Goal: Information Seeking & Learning: Learn about a topic

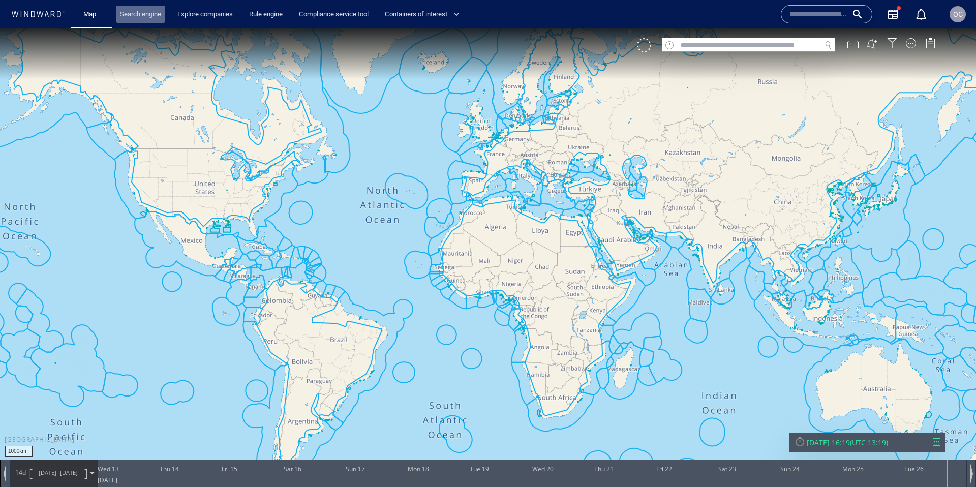
click at [123, 15] on link "Search engine" at bounding box center [140, 15] width 49 height 18
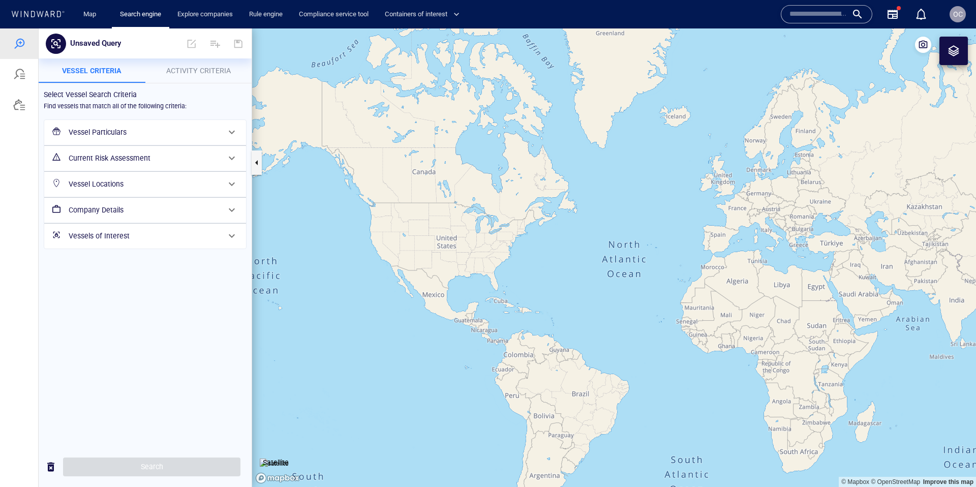
click at [14, 106] on div at bounding box center [19, 105] width 12 height 12
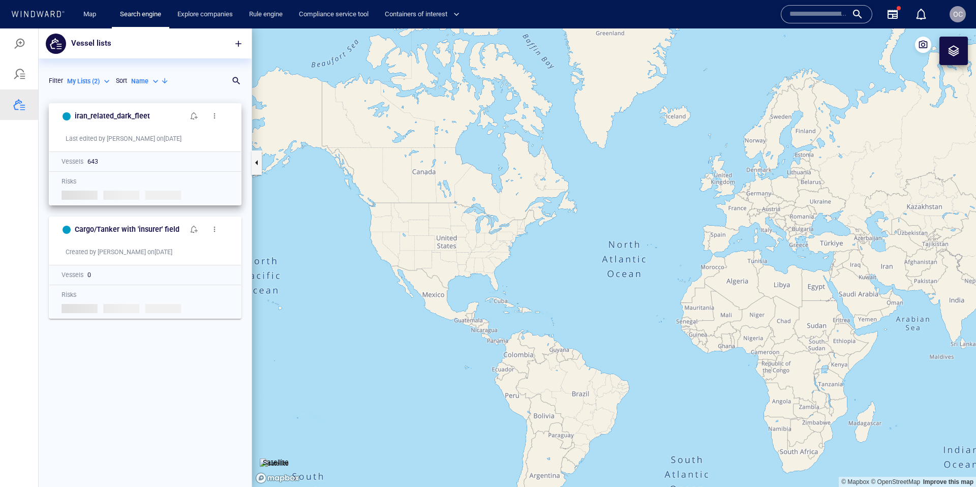
scroll to position [389, 213]
drag, startPoint x: 159, startPoint y: 115, endPoint x: 73, endPoint y: 119, distance: 85.5
click at [73, 119] on div "iran_related_dark_fleet" at bounding box center [129, 116] width 113 height 17
click at [105, 81] on div "My Lists ( 2 )" at bounding box center [89, 81] width 45 height 9
click at [92, 98] on p "All Lists ( 322 )" at bounding box center [94, 97] width 38 height 9
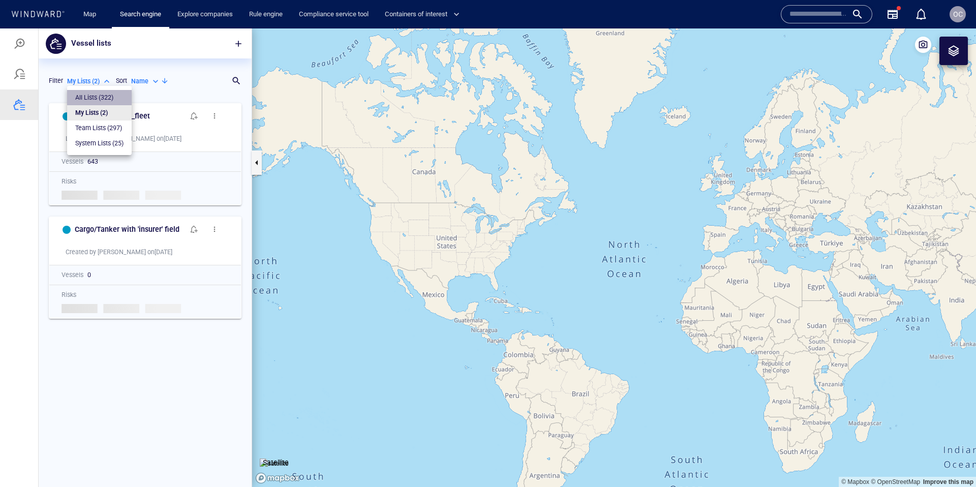
type input "***"
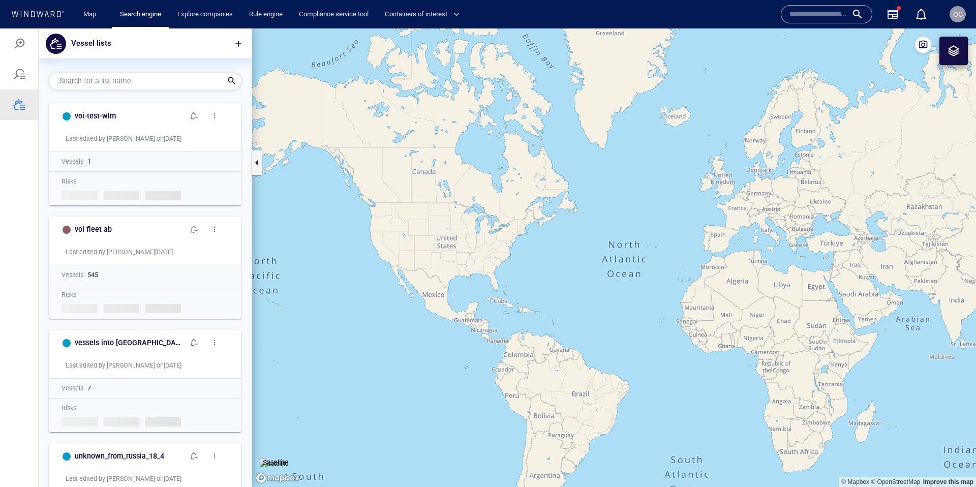
click at [184, 81] on p "Search for a list name" at bounding box center [131, 81] width 145 height 12
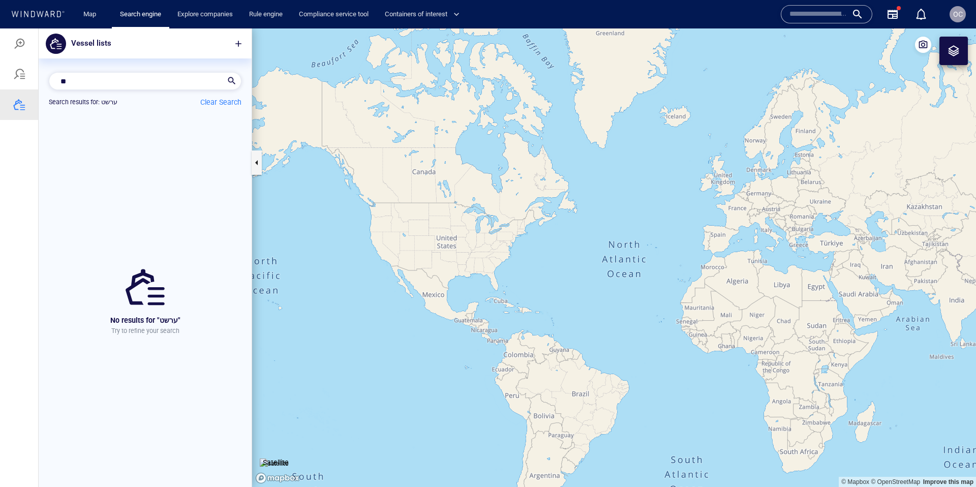
type input "*"
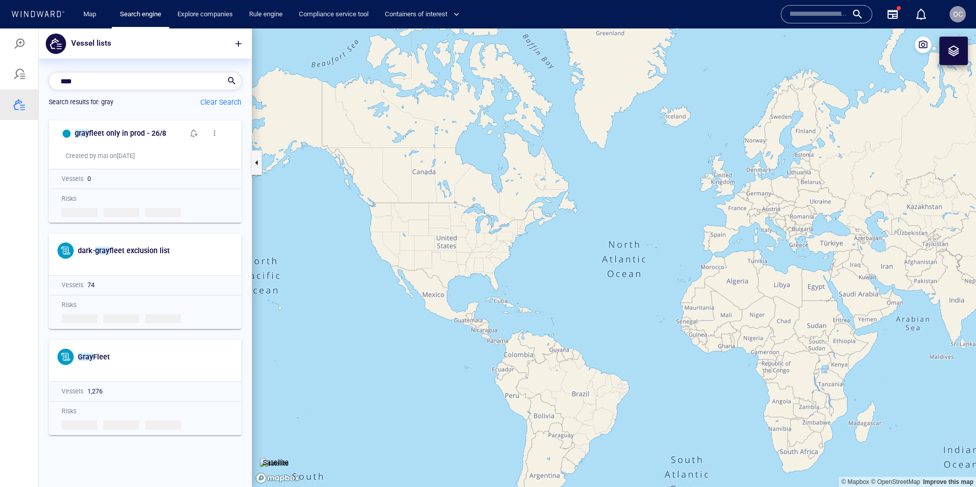
scroll to position [371, 213]
type input "****"
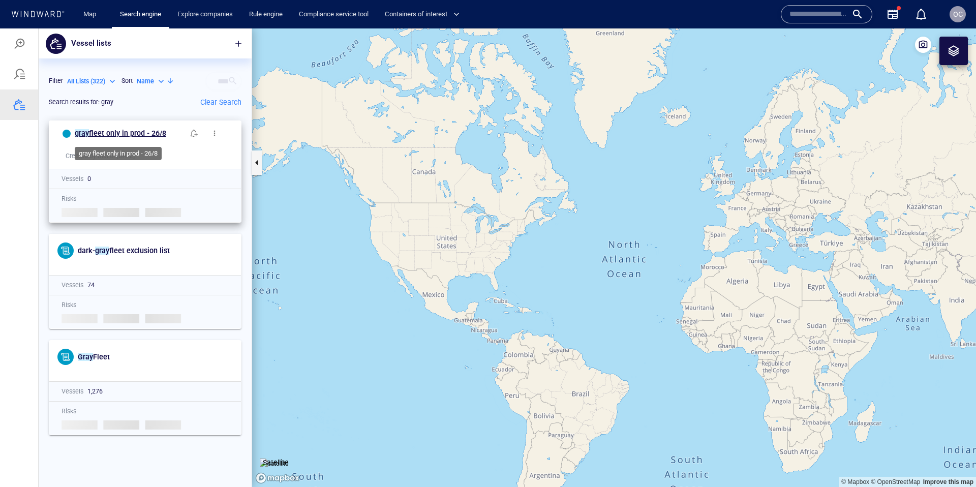
click at [133, 134] on span "fleet only in prod - 26/8" at bounding box center [127, 133] width 77 height 8
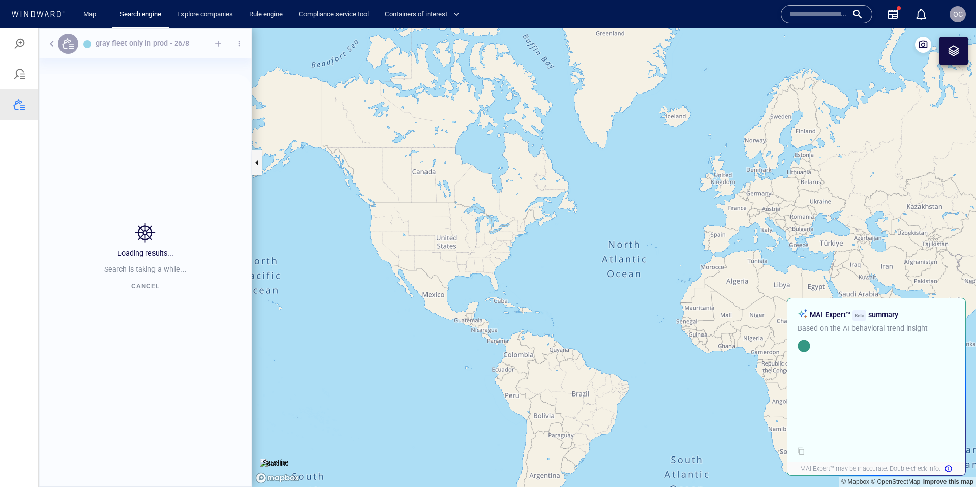
scroll to position [389, 213]
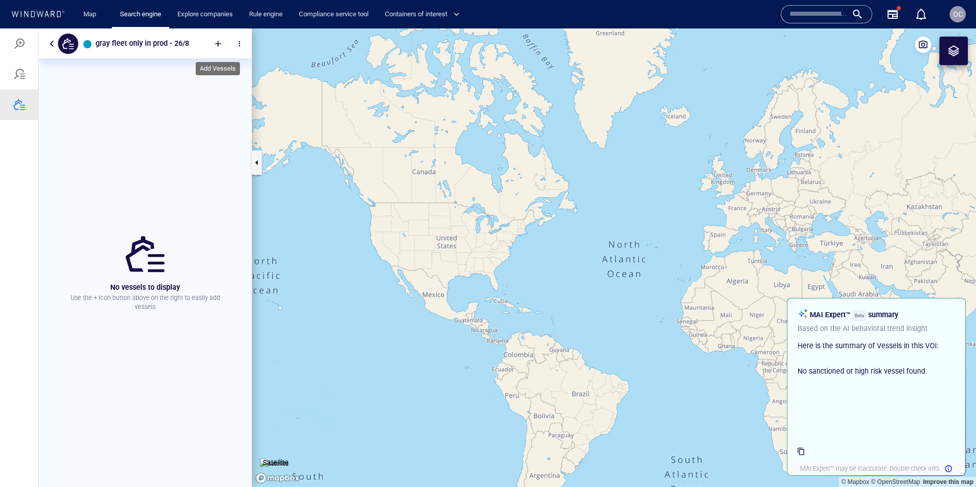
click at [220, 41] on div at bounding box center [218, 44] width 22 height 22
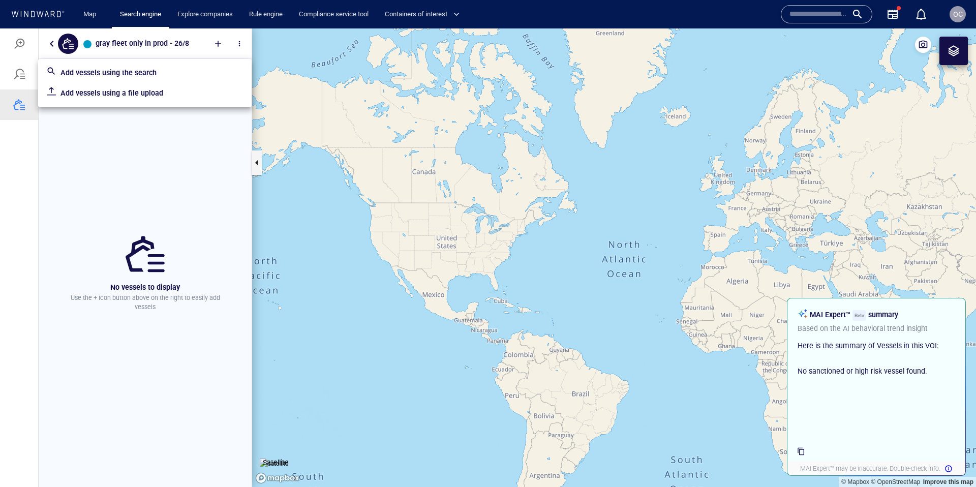
click at [126, 96] on p "Add vessels using a file upload" at bounding box center [151, 93] width 183 height 12
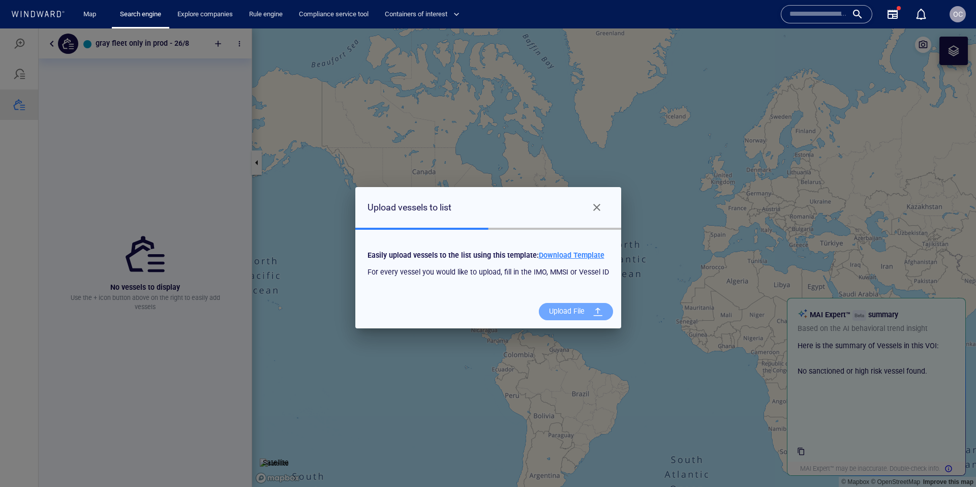
click at [574, 311] on div "Upload File" at bounding box center [567, 311] width 44 height 21
click at [0, 28] on input "Upload File" at bounding box center [0, 28] width 0 height 0
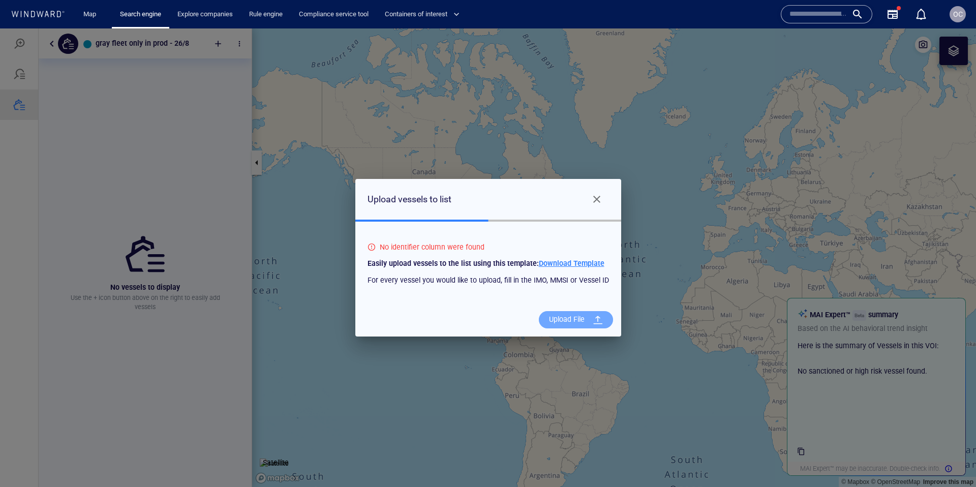
click at [575, 320] on div "Upload File" at bounding box center [567, 319] width 44 height 21
click at [0, 28] on input "Upload File" at bounding box center [0, 28] width 0 height 0
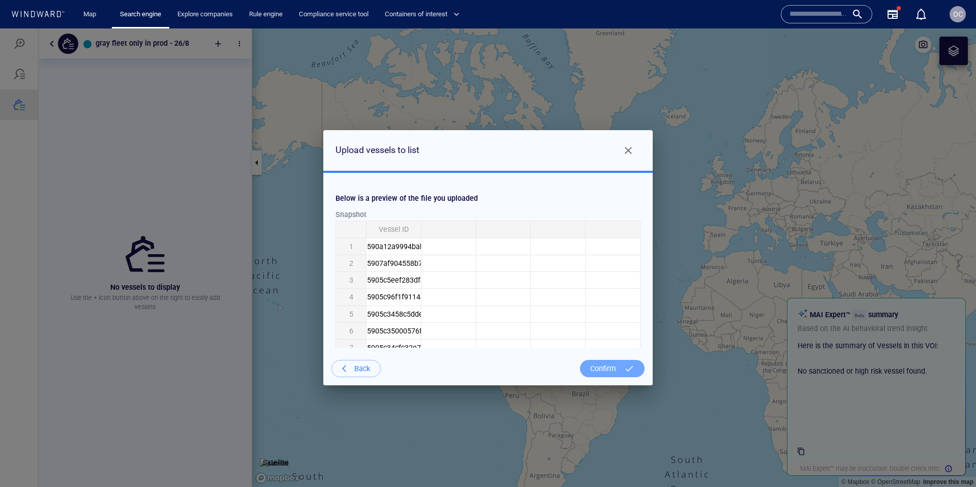
click at [619, 371] on div "Confirm" at bounding box center [603, 368] width 34 height 21
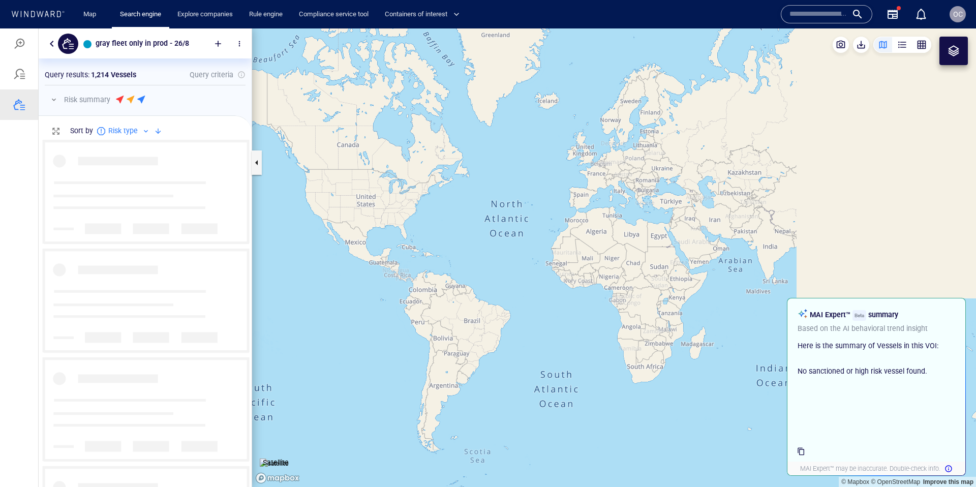
scroll to position [348, 213]
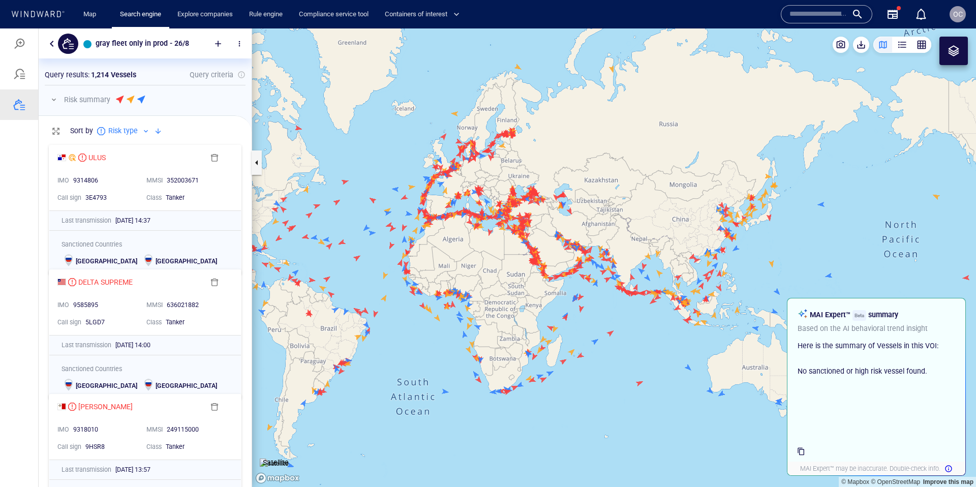
drag, startPoint x: 728, startPoint y: 312, endPoint x: 565, endPoint y: 332, distance: 164.9
click at [584, 336] on canvas "Map" at bounding box center [614, 257] width 724 height 458
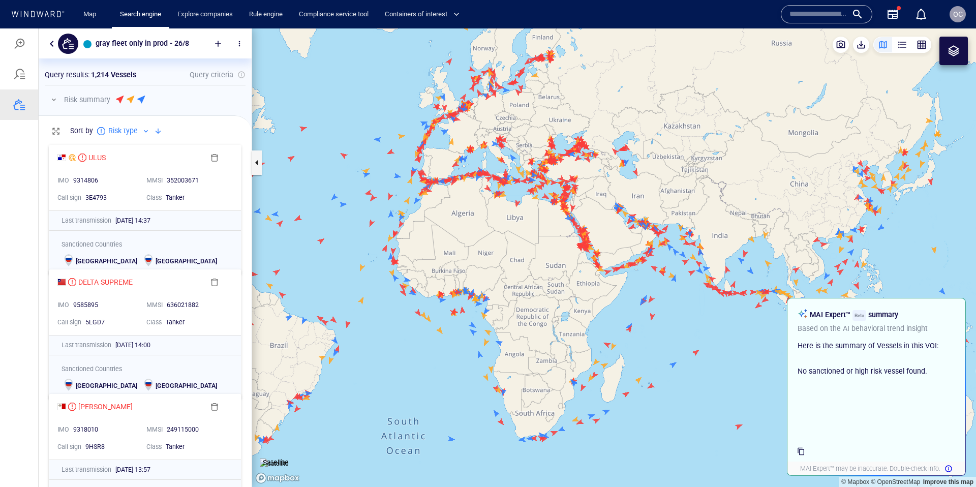
drag, startPoint x: 457, startPoint y: 230, endPoint x: 624, endPoint y: 255, distance: 168.0
click at [636, 253] on canvas "Map" at bounding box center [614, 257] width 724 height 458
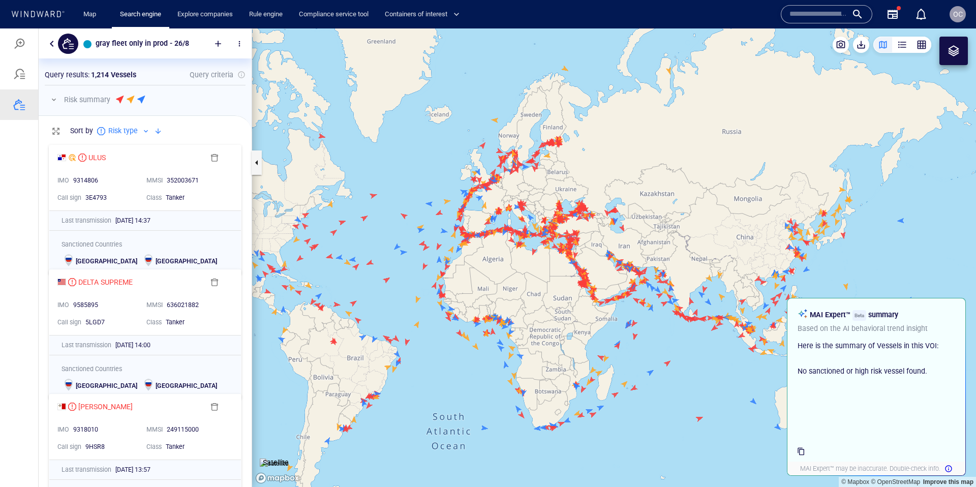
drag, startPoint x: 615, startPoint y: 256, endPoint x: 518, endPoint y: 252, distance: 97.2
click at [525, 273] on canvas "Map" at bounding box center [614, 257] width 724 height 458
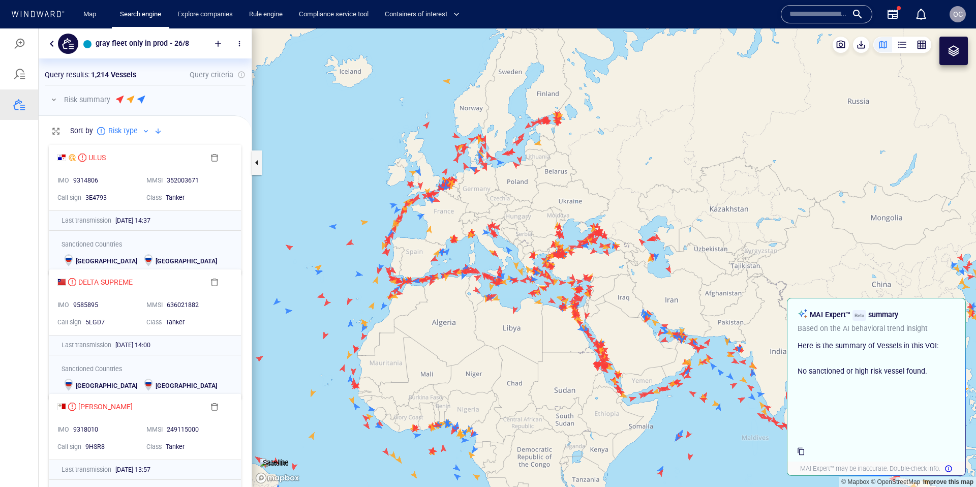
drag, startPoint x: 559, startPoint y: 176, endPoint x: 559, endPoint y: 223, distance: 46.8
click at [559, 223] on canvas "Map" at bounding box center [614, 257] width 724 height 458
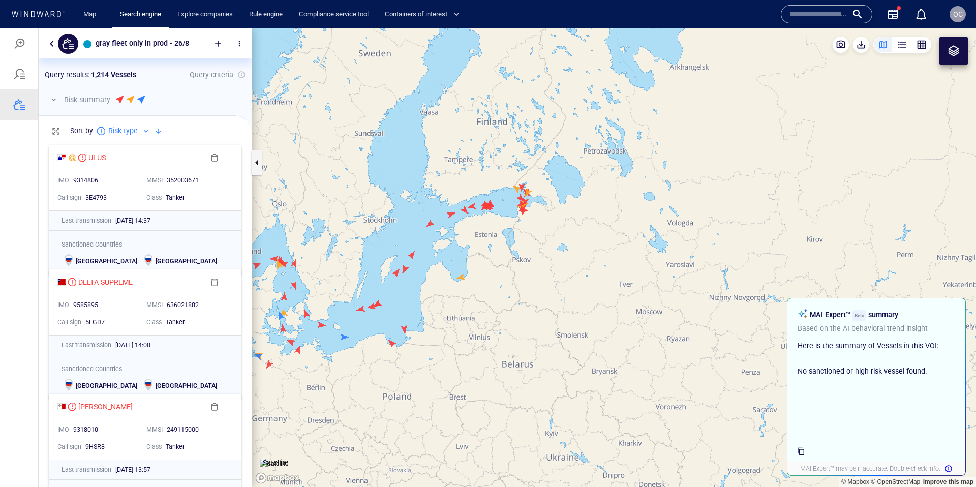
drag, startPoint x: 560, startPoint y: 230, endPoint x: 611, endPoint y: 212, distance: 54.2
click at [590, 217] on canvas "Map" at bounding box center [614, 257] width 724 height 458
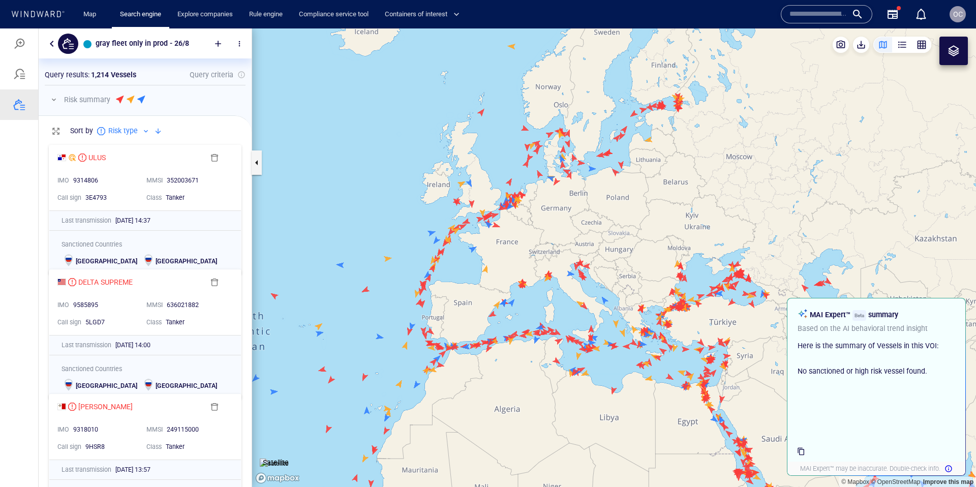
drag, startPoint x: 577, startPoint y: 306, endPoint x: 525, endPoint y: 216, distance: 104.3
click at [547, 230] on canvas "Map" at bounding box center [614, 257] width 724 height 458
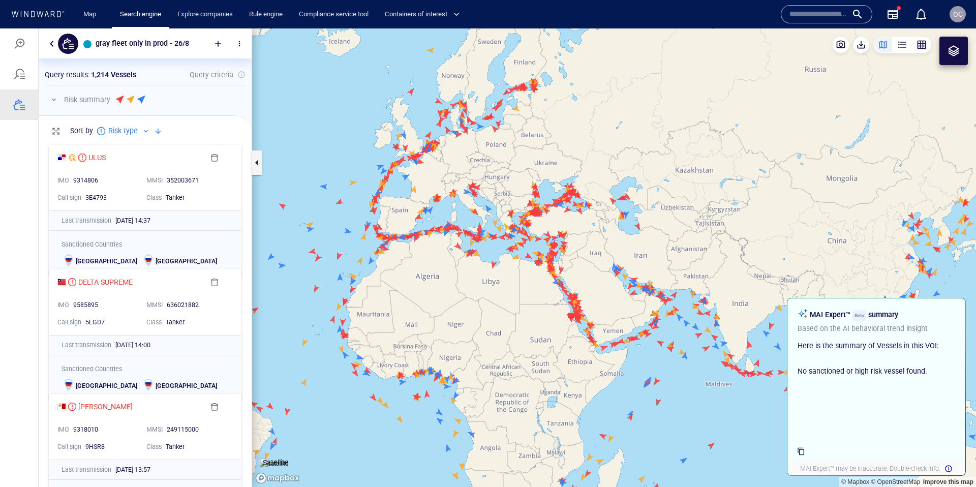
drag, startPoint x: 579, startPoint y: 296, endPoint x: 506, endPoint y: 307, distance: 74.5
click at [506, 307] on canvas "Map" at bounding box center [614, 257] width 724 height 458
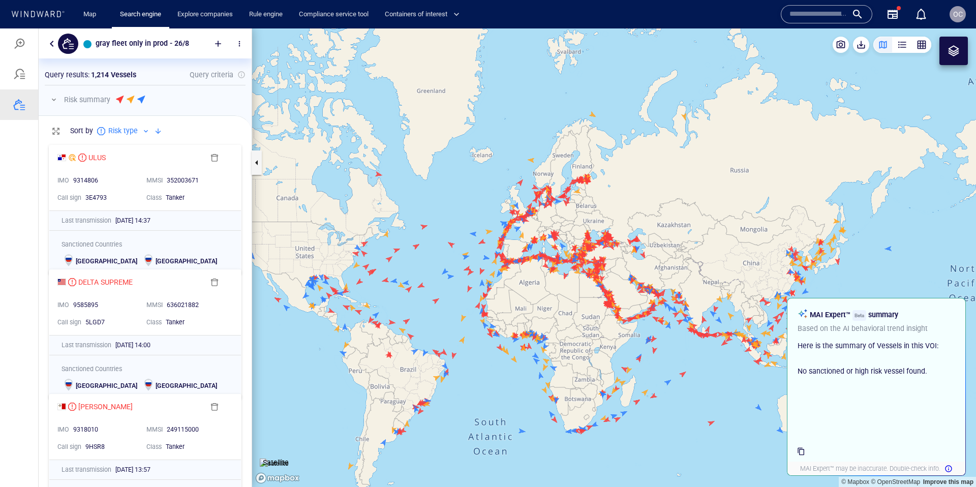
drag, startPoint x: 399, startPoint y: 348, endPoint x: 551, endPoint y: 303, distance: 158.8
click at [546, 303] on canvas "Map" at bounding box center [614, 257] width 724 height 458
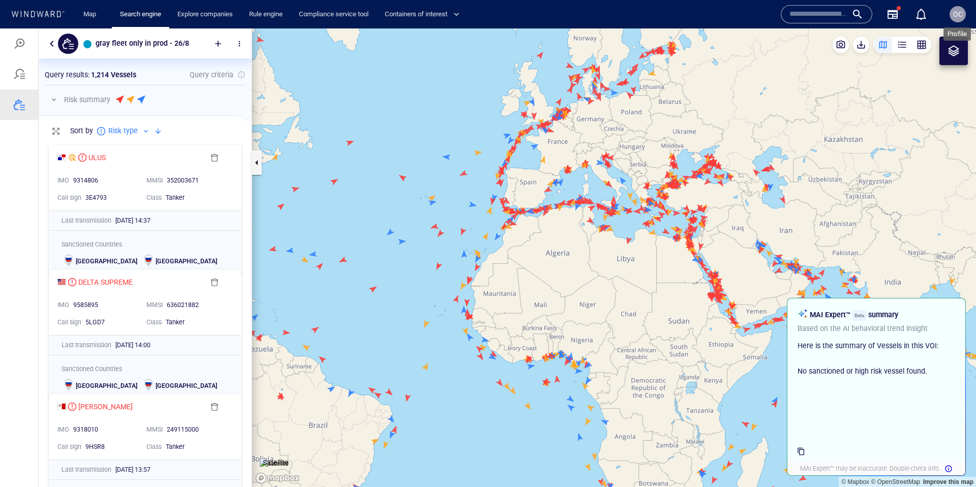
click at [957, 12] on span "OC" at bounding box center [958, 14] width 10 height 8
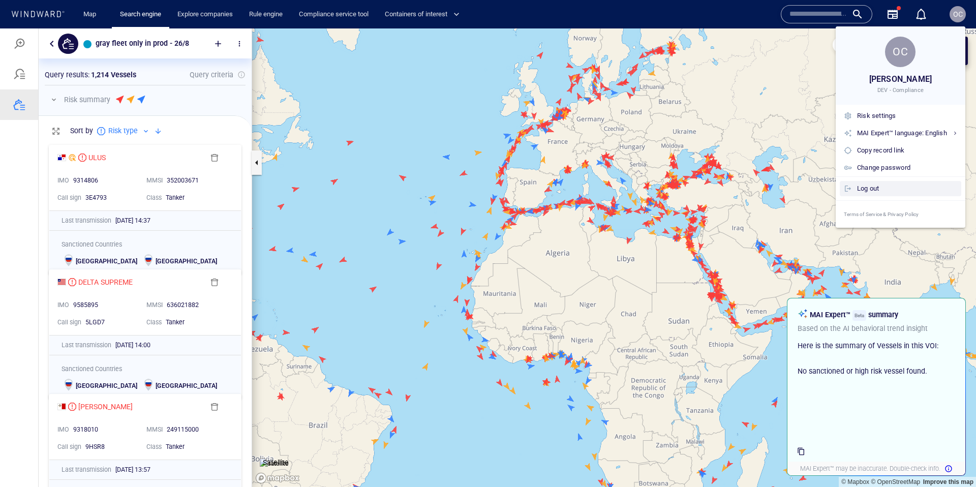
click at [871, 187] on div "Log out" at bounding box center [907, 188] width 100 height 11
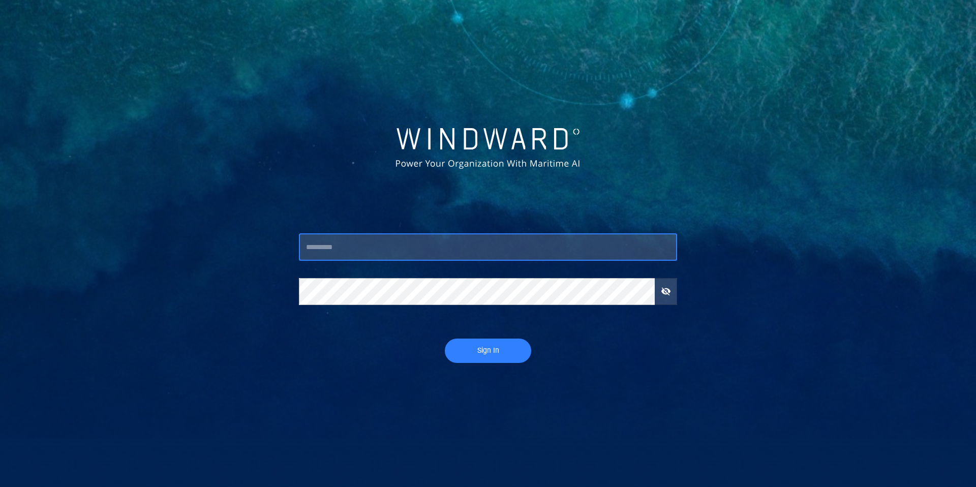
click at [369, 255] on input "text" at bounding box center [488, 247] width 378 height 27
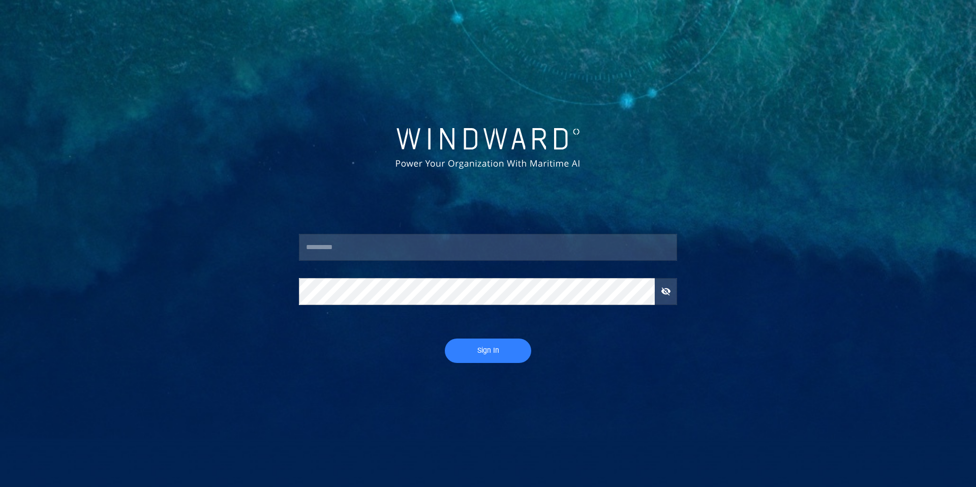
drag, startPoint x: 273, startPoint y: 387, endPoint x: 329, endPoint y: 319, distance: 88.5
click at [274, 387] on body "​ ​ Sign In" at bounding box center [488, 243] width 976 height 487
click at [358, 244] on input "text" at bounding box center [488, 247] width 378 height 27
type input "****"
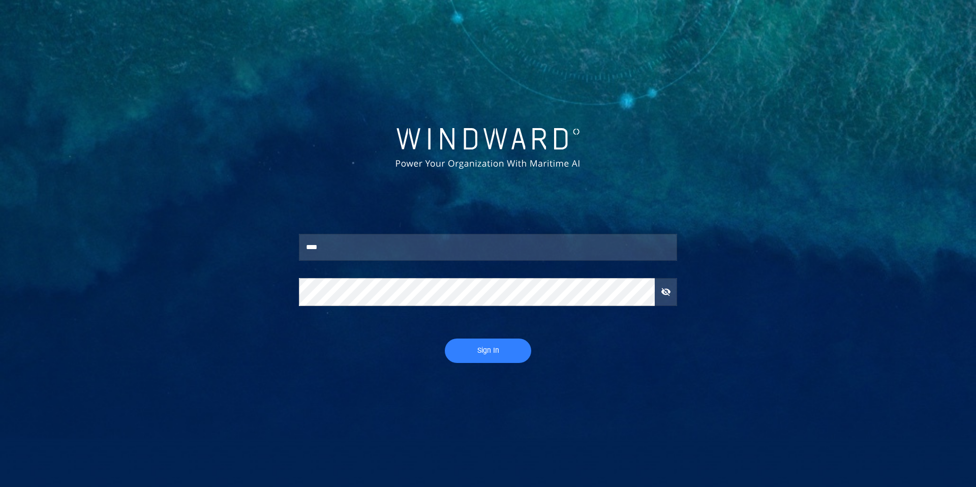
click at [484, 365] on div "**** ​ ​ Sign In" at bounding box center [488, 273] width 390 height 192
click at [496, 357] on button "Sign In" at bounding box center [488, 350] width 86 height 24
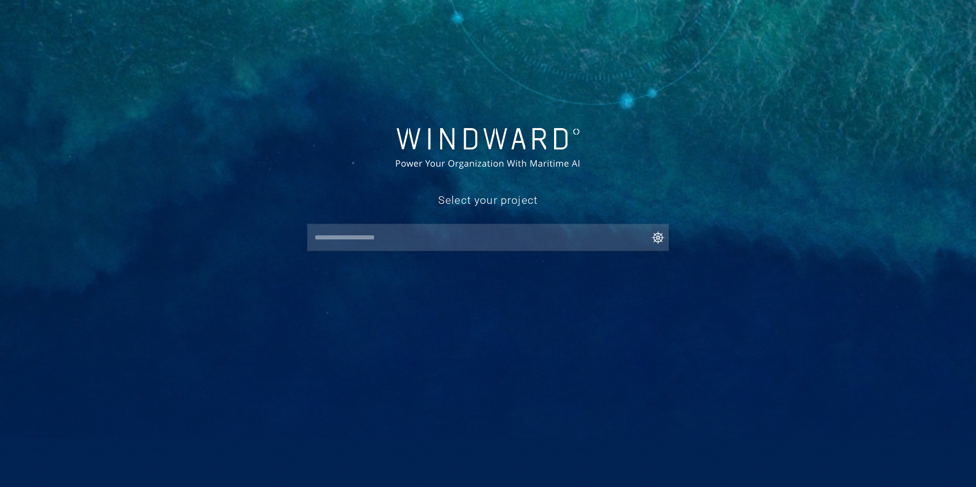
click at [417, 235] on input "text" at bounding box center [490, 237] width 357 height 18
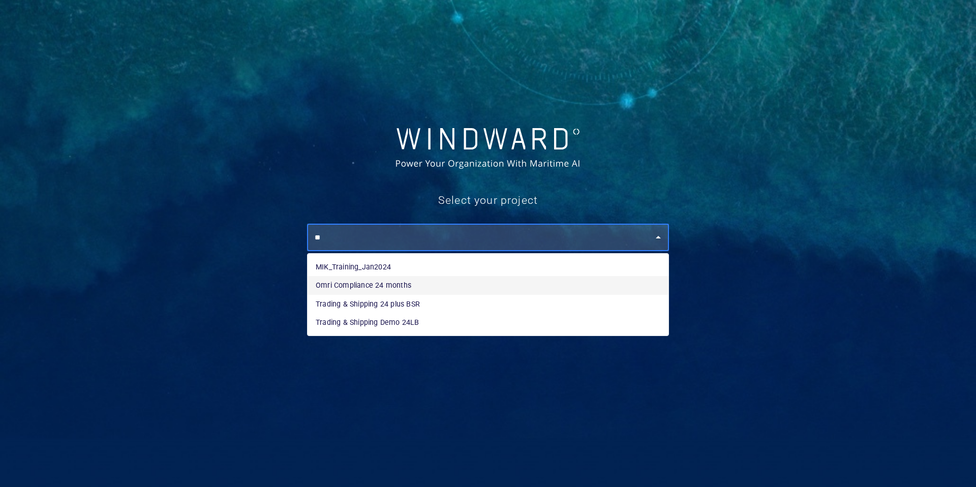
click at [359, 288] on li "Omri Compliance 24 months" at bounding box center [487, 285] width 361 height 18
type input "**********"
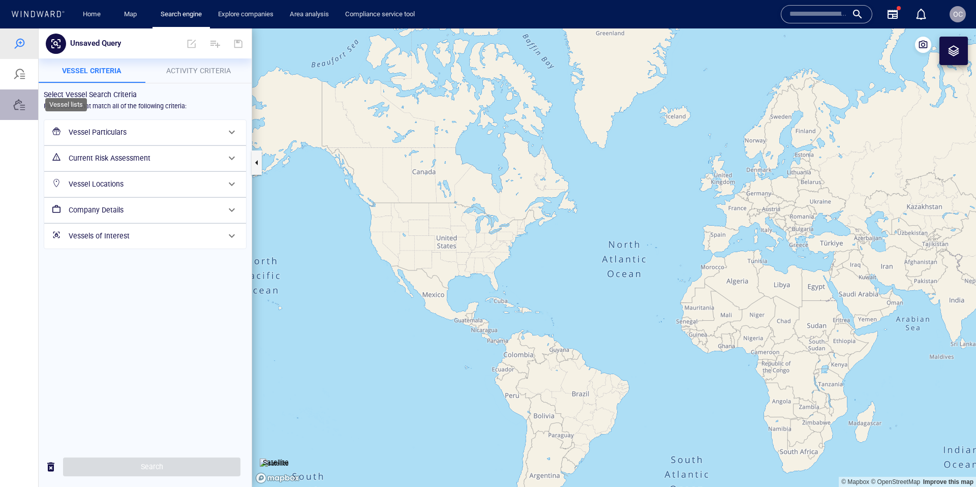
click at [16, 107] on div at bounding box center [19, 105] width 12 height 12
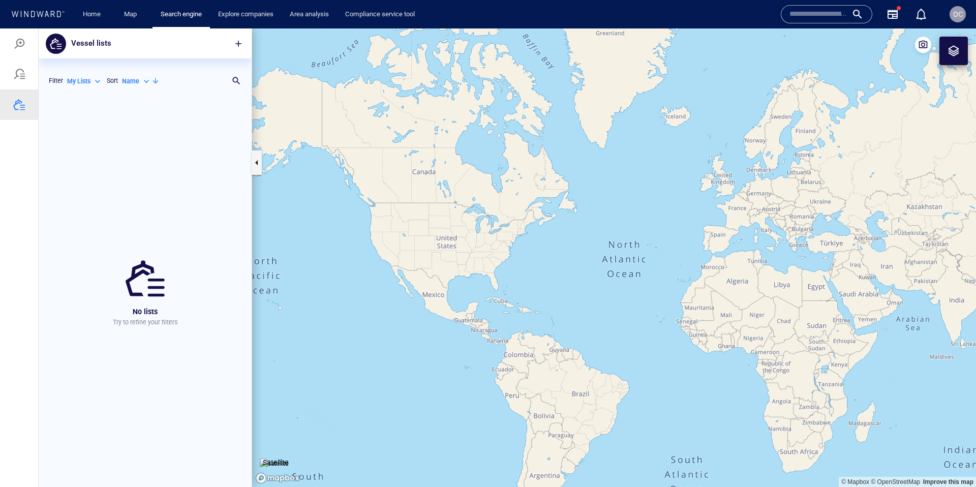
click at [92, 78] on div "My Lists" at bounding box center [85, 81] width 36 height 9
click at [91, 99] on p "All Lists ( 26 )" at bounding box center [92, 97] width 35 height 9
type input "***"
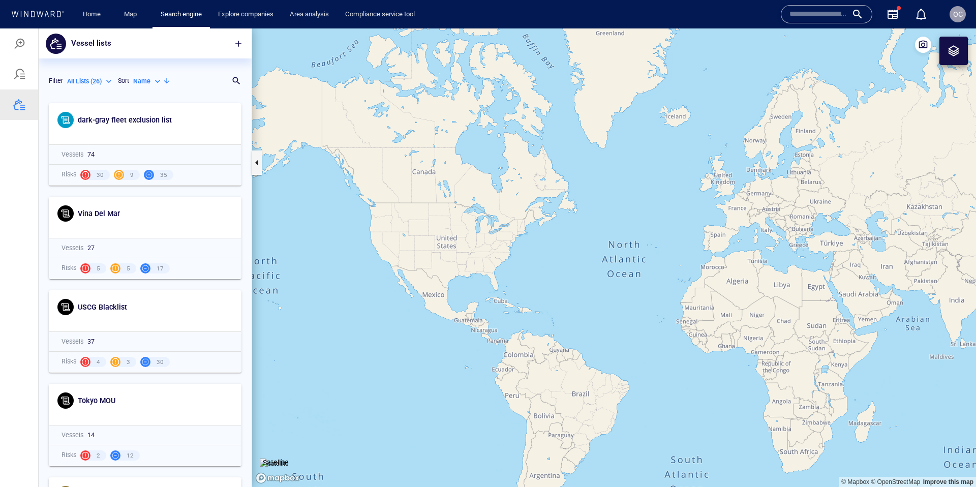
scroll to position [389, 213]
click at [239, 45] on span "button" at bounding box center [238, 44] width 10 height 10
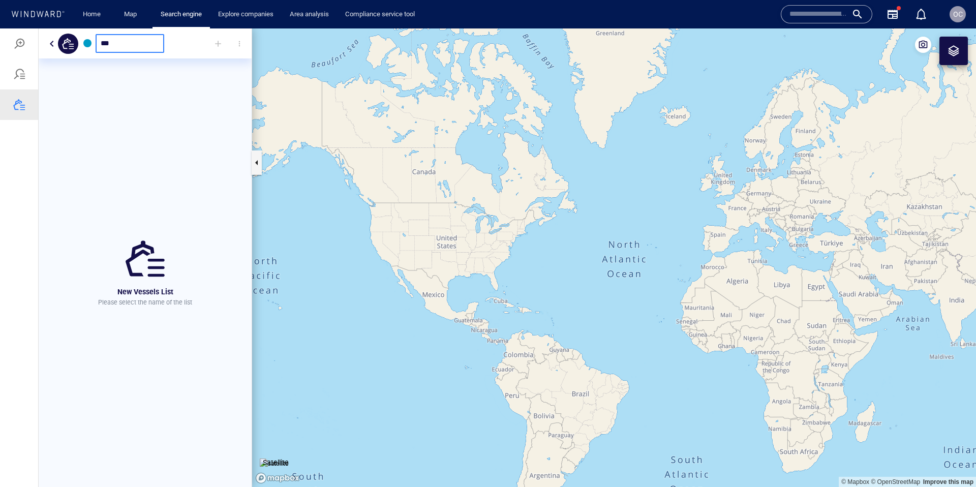
type input "****"
click at [131, 44] on input "****" at bounding box center [130, 43] width 58 height 9
click at [51, 45] on button "button" at bounding box center [52, 44] width 12 height 12
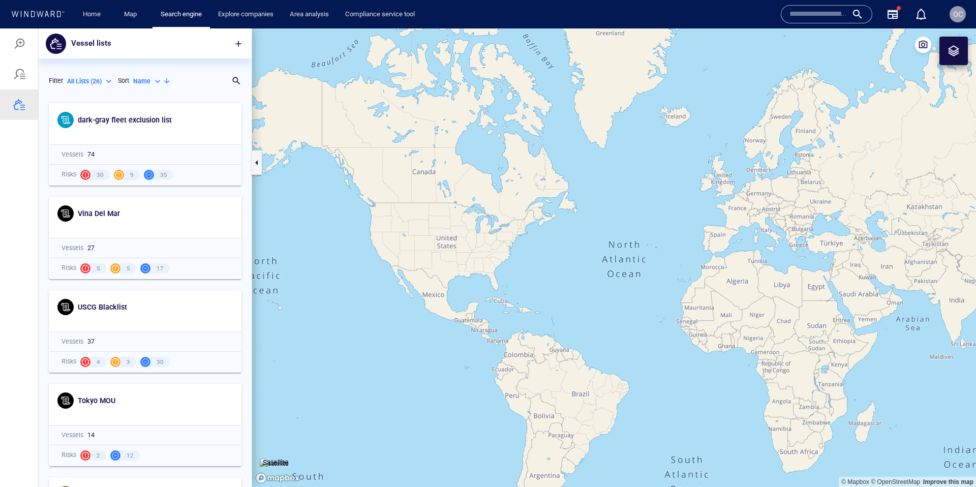
click at [102, 81] on p "All Lists ( 26 )" at bounding box center [84, 81] width 35 height 9
click at [101, 81] on div at bounding box center [488, 257] width 976 height 458
click at [954, 15] on span "OC" at bounding box center [958, 14] width 10 height 8
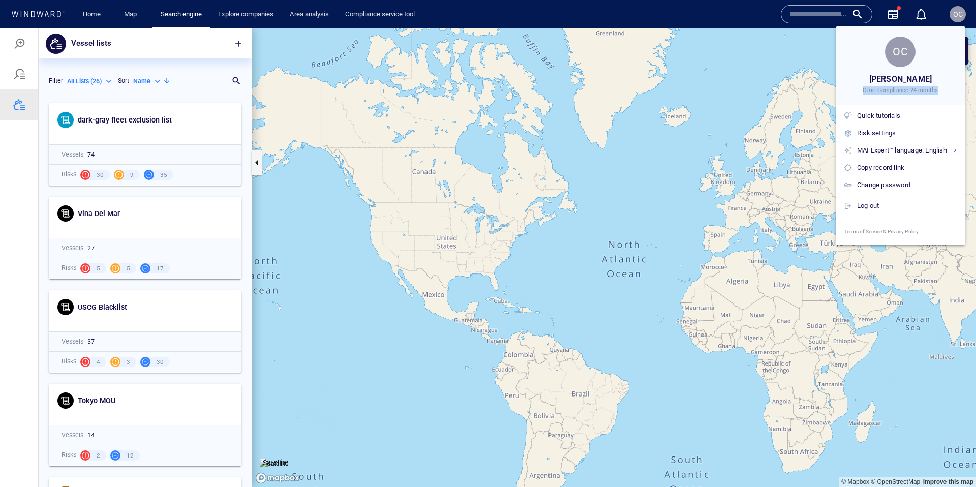
drag, startPoint x: 939, startPoint y: 91, endPoint x: 849, endPoint y: 90, distance: 90.5
click at [849, 90] on div "Omri Compliance 24 months" at bounding box center [901, 90] width 130 height 8
drag, startPoint x: 918, startPoint y: 94, endPoint x: 862, endPoint y: 88, distance: 56.1
click at [862, 88] on div "Omri Compliance 24 months" at bounding box center [901, 90] width 130 height 8
click at [0, 0] on div at bounding box center [0, 0] width 0 height 0
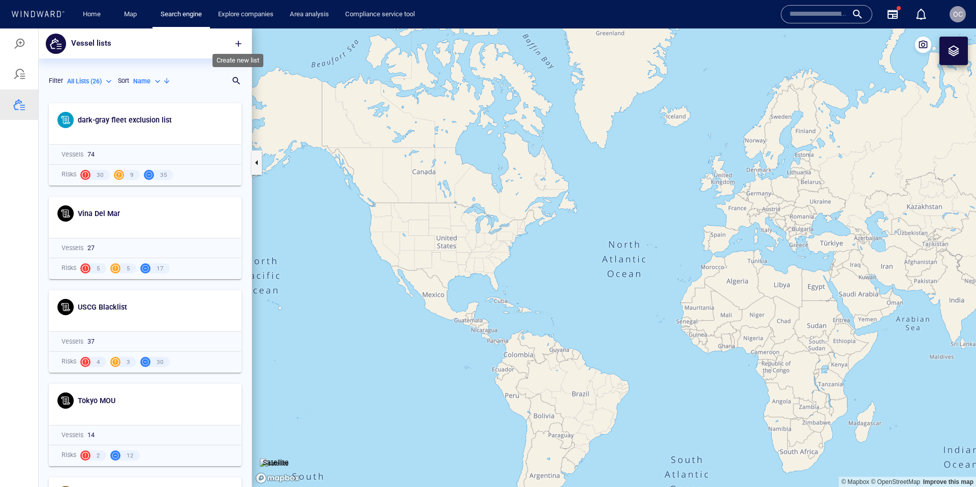
click at [240, 44] on span "button" at bounding box center [238, 44] width 10 height 10
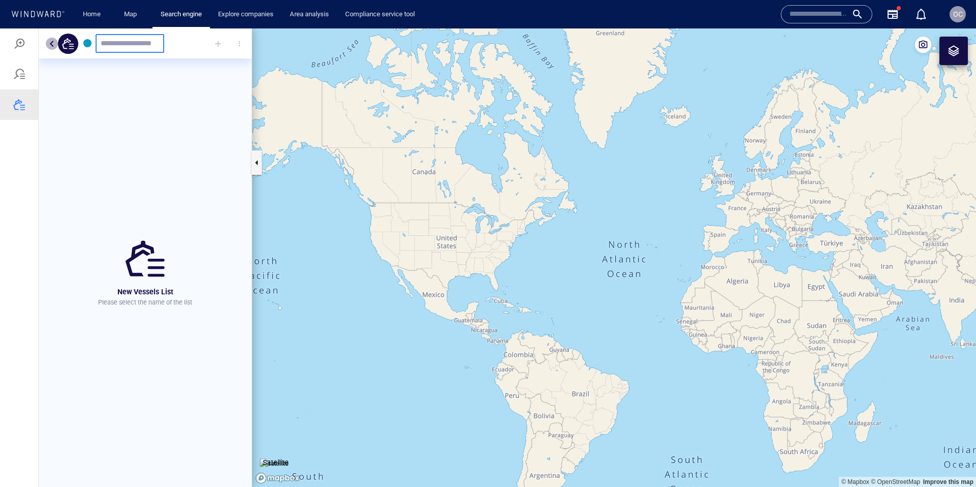
click at [49, 47] on button "button" at bounding box center [52, 44] width 12 height 12
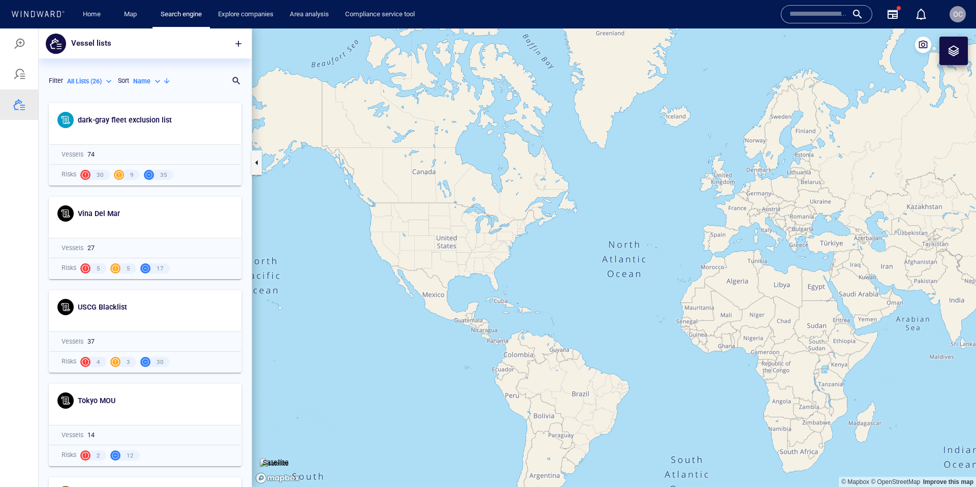
drag, startPoint x: 701, startPoint y: 236, endPoint x: 622, endPoint y: 245, distance: 79.8
click at [622, 245] on canvas "Map" at bounding box center [614, 257] width 724 height 458
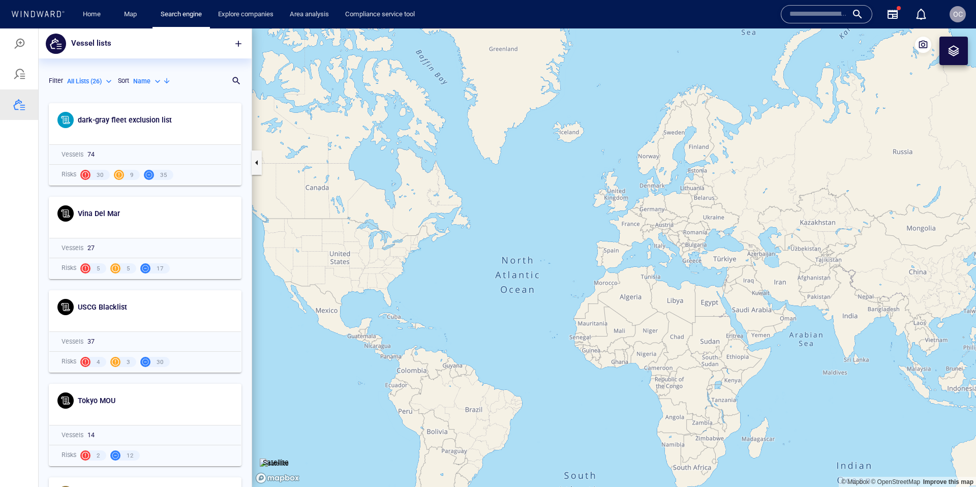
drag, startPoint x: 555, startPoint y: 267, endPoint x: 539, endPoint y: 267, distance: 16.3
click at [518, 261] on canvas "Map" at bounding box center [614, 257] width 724 height 458
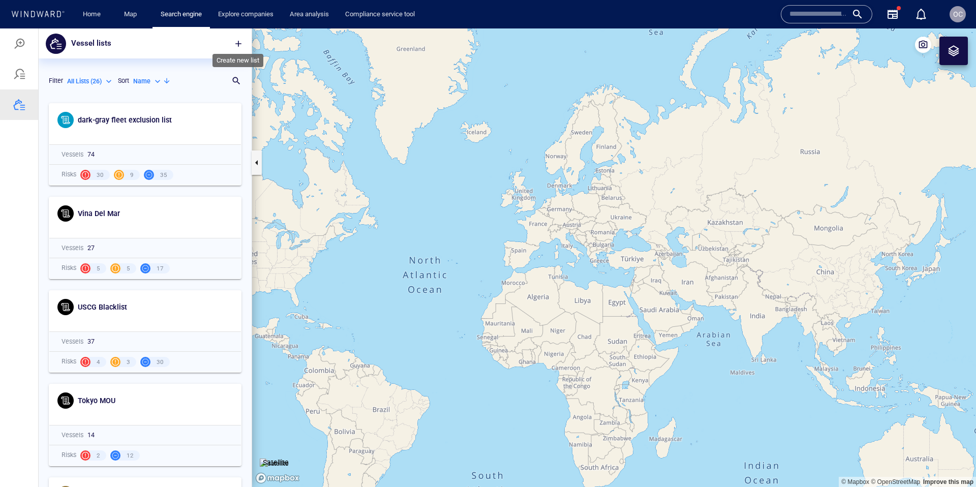
click at [242, 42] on span "button" at bounding box center [238, 44] width 10 height 10
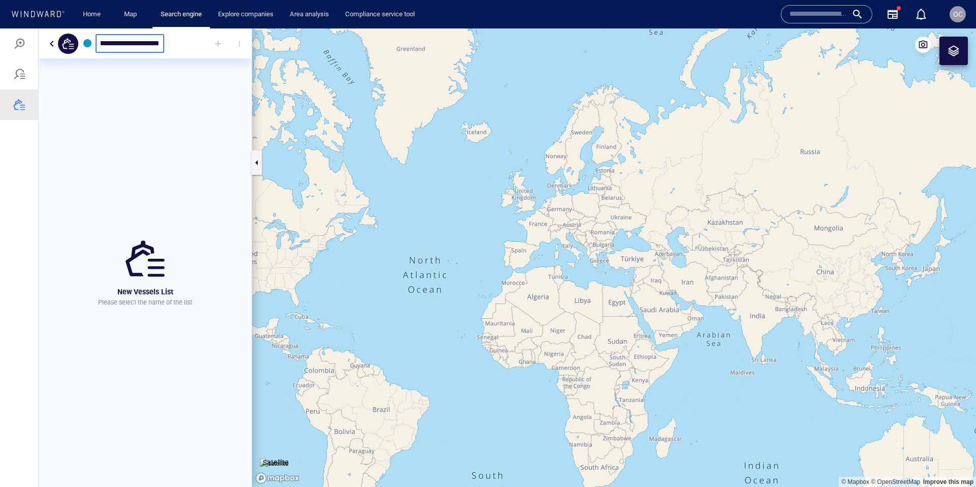
scroll to position [0, 59]
type input "**********"
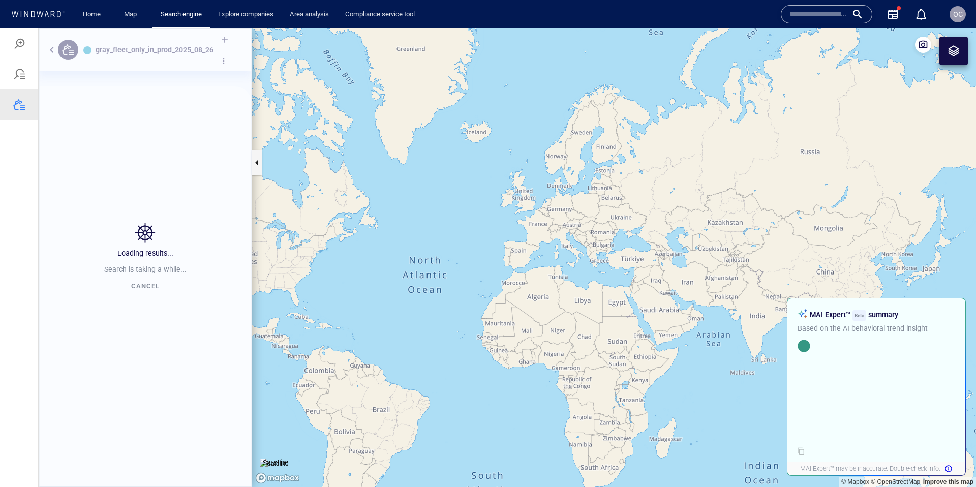
scroll to position [376, 213]
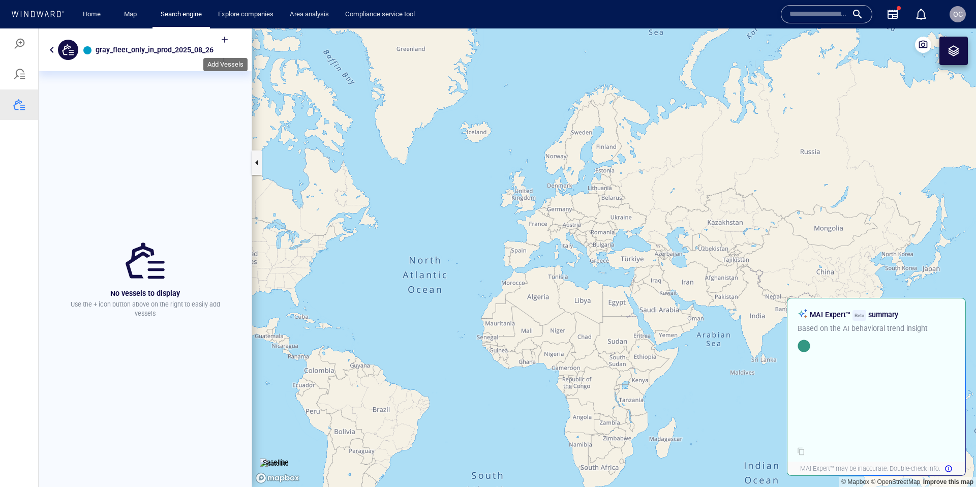
click at [225, 39] on div at bounding box center [224, 39] width 22 height 22
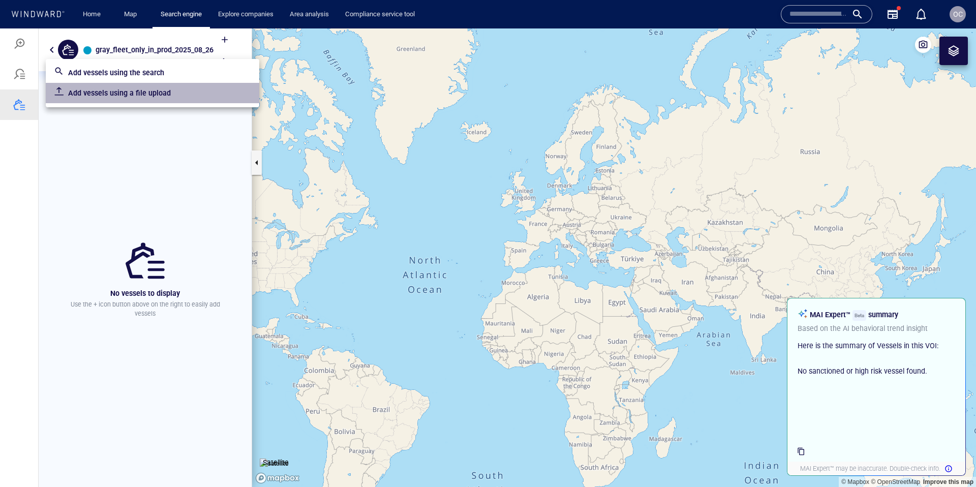
click at [108, 91] on p "Add vessels using a file upload" at bounding box center [159, 93] width 183 height 12
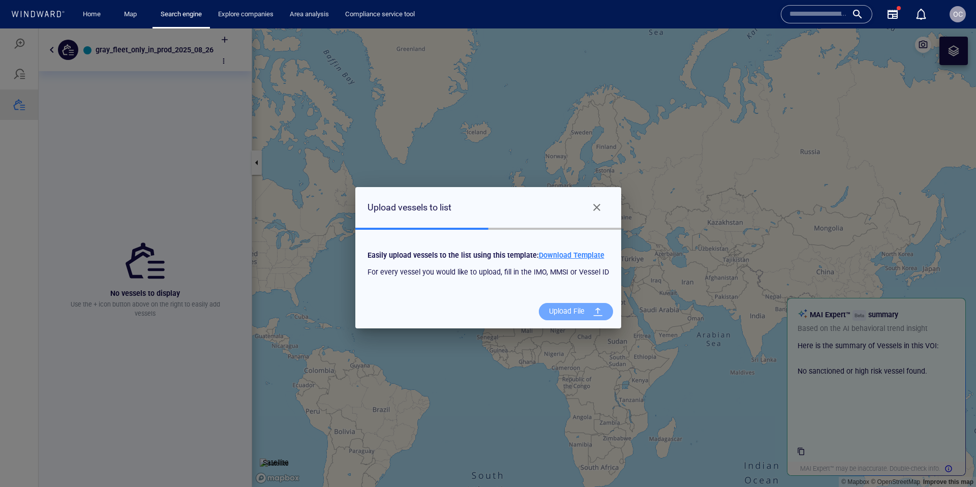
click at [585, 311] on div "Upload File" at bounding box center [567, 311] width 44 height 21
click at [0, 28] on input "Upload File" at bounding box center [0, 28] width 0 height 0
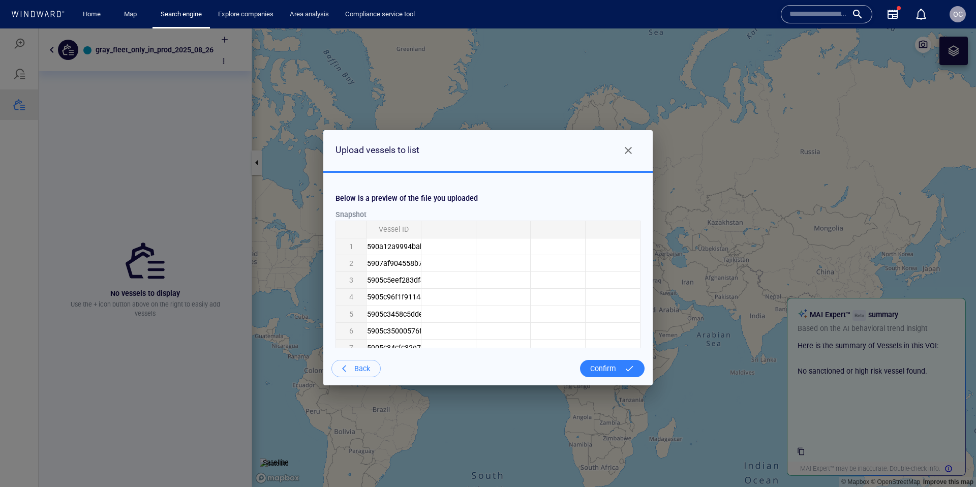
click at [619, 366] on div "Confirm" at bounding box center [603, 368] width 34 height 21
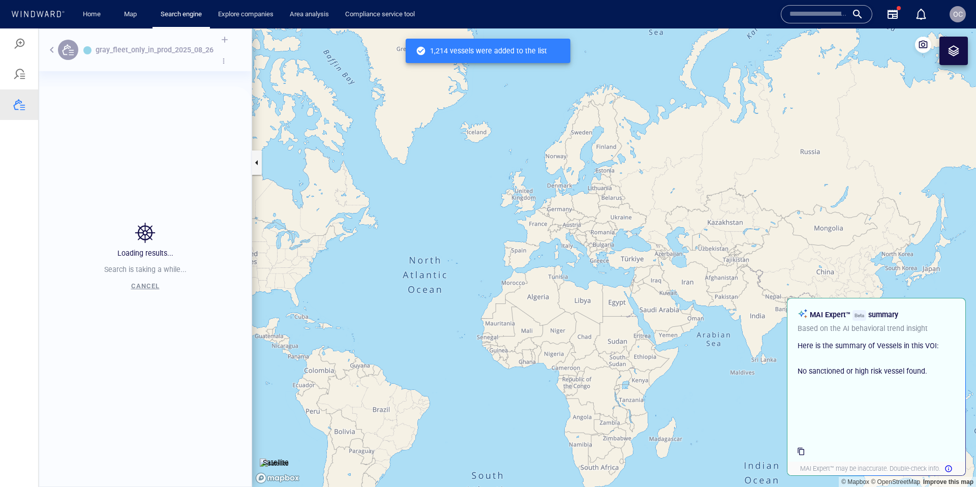
click at [961, 12] on span "OC" at bounding box center [958, 14] width 10 height 8
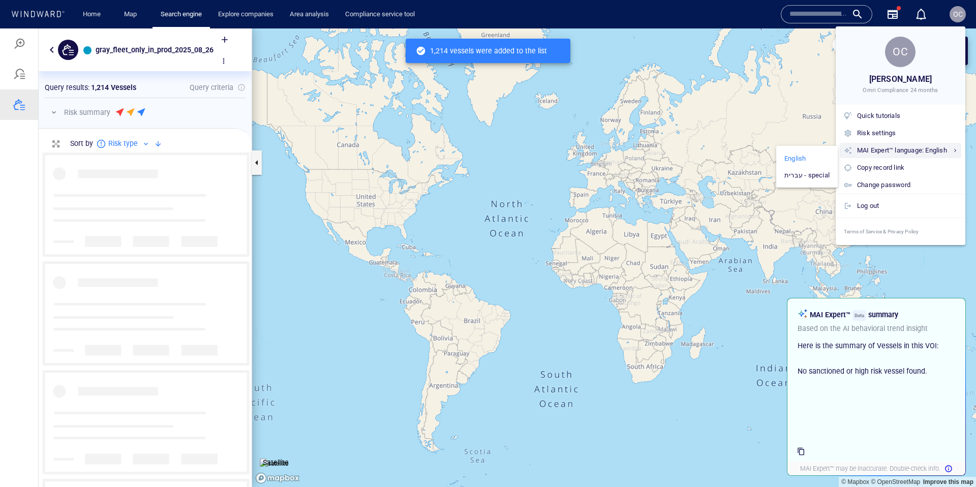
scroll to position [335, 213]
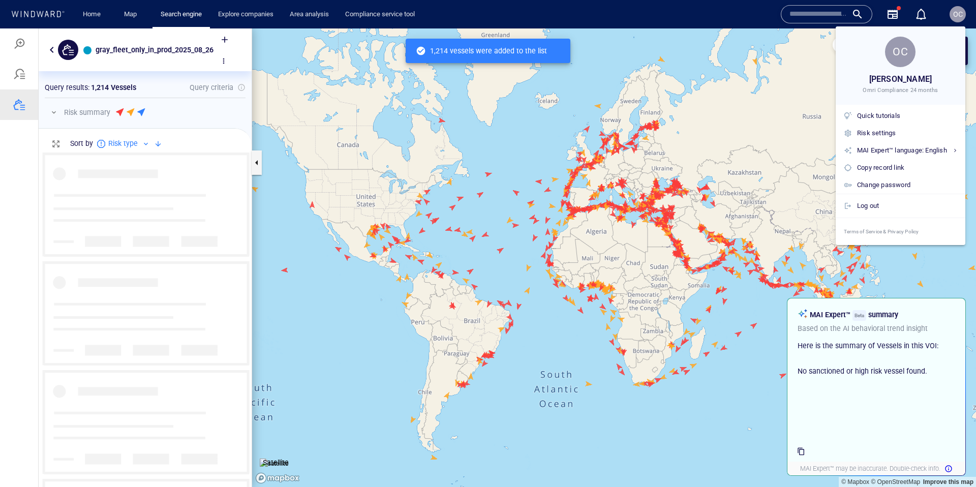
click at [0, 0] on div at bounding box center [0, 0] width 0 height 0
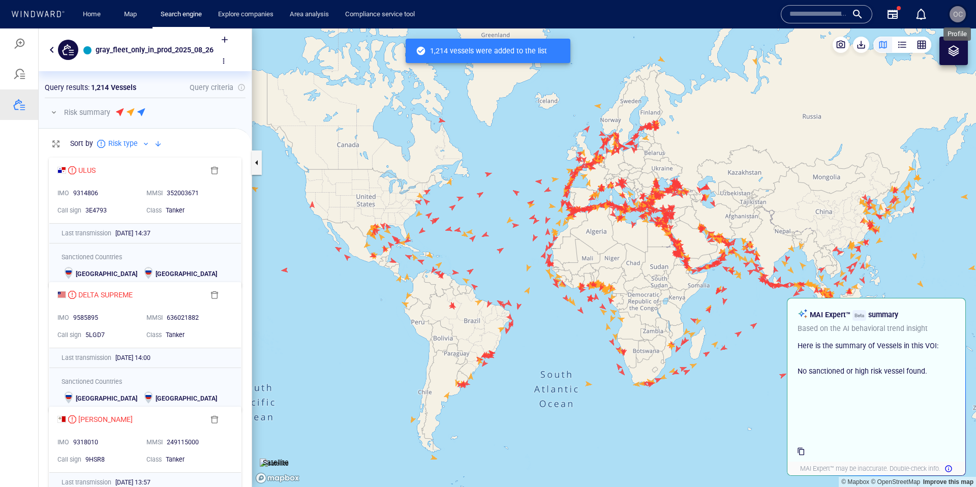
click at [954, 15] on span "OC" at bounding box center [958, 14] width 10 height 8
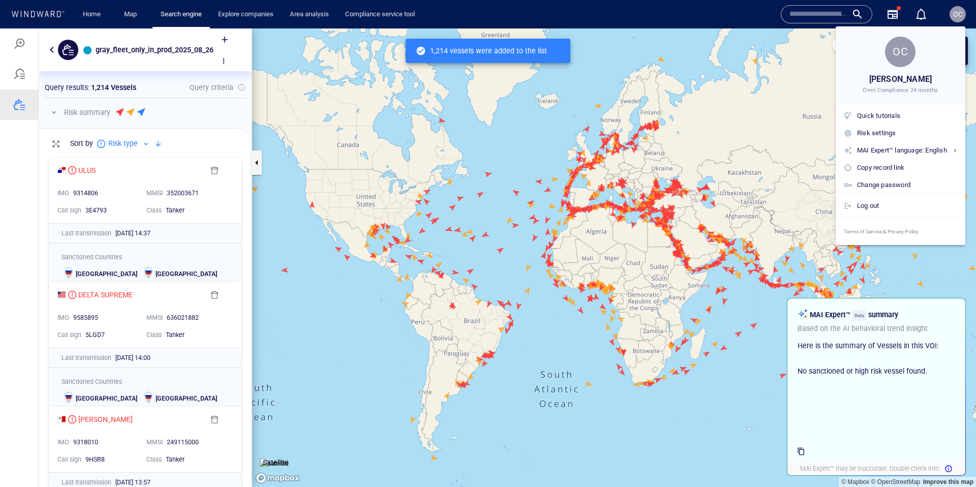
click at [633, 243] on div at bounding box center [488, 243] width 976 height 487
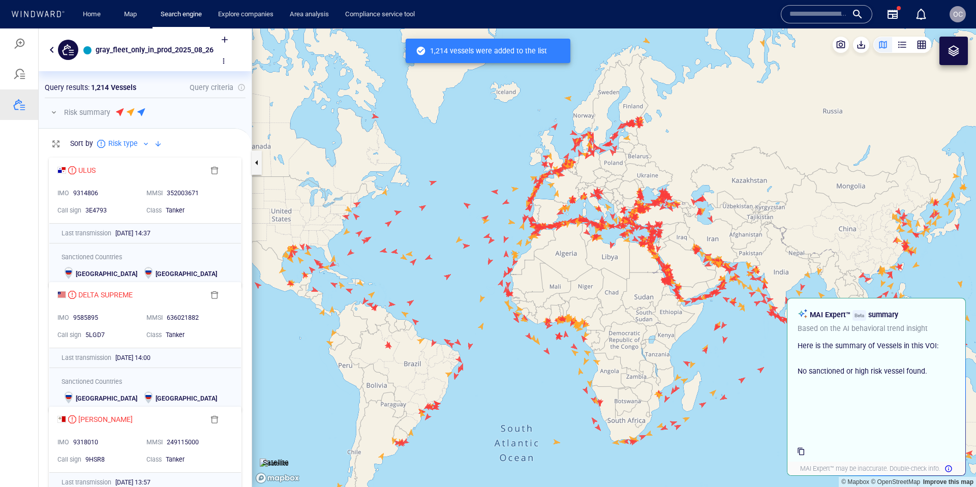
drag, startPoint x: 617, startPoint y: 279, endPoint x: 536, endPoint y: 244, distance: 88.4
click at [533, 259] on canvas "Map" at bounding box center [614, 257] width 724 height 458
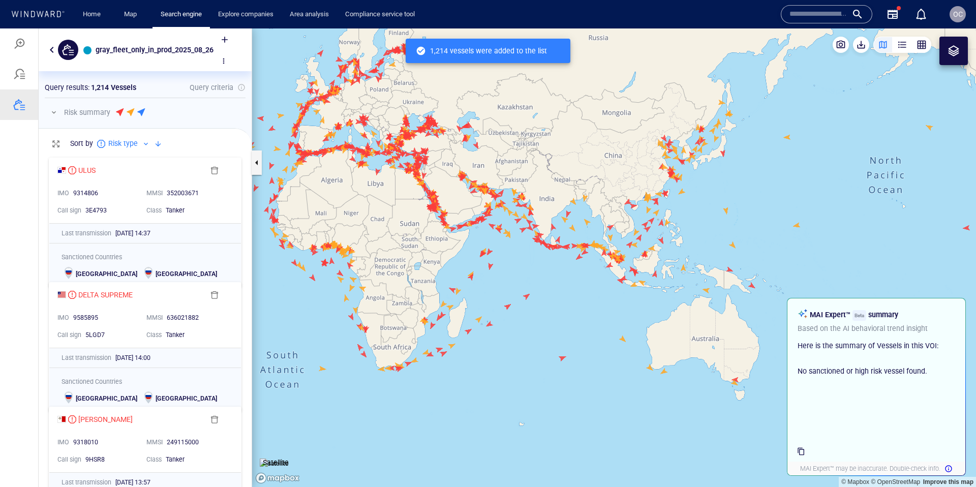
drag, startPoint x: 599, startPoint y: 327, endPoint x: 657, endPoint y: 294, distance: 66.7
click at [706, 306] on canvas "Map" at bounding box center [614, 257] width 724 height 458
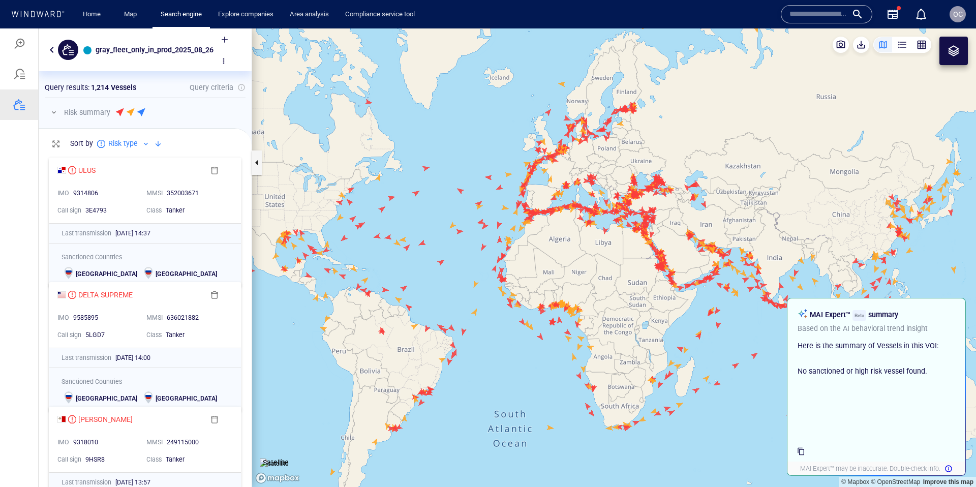
drag, startPoint x: 455, startPoint y: 260, endPoint x: 537, endPoint y: 240, distance: 84.3
click at [512, 237] on canvas "Map" at bounding box center [614, 257] width 724 height 458
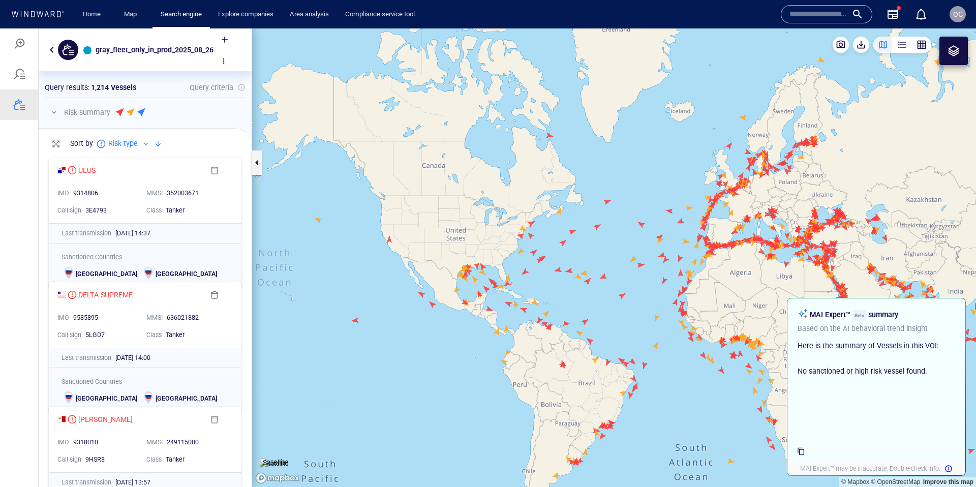
drag, startPoint x: 540, startPoint y: 240, endPoint x: 391, endPoint y: 279, distance: 153.3
click at [391, 279] on canvas "Map" at bounding box center [614, 257] width 724 height 458
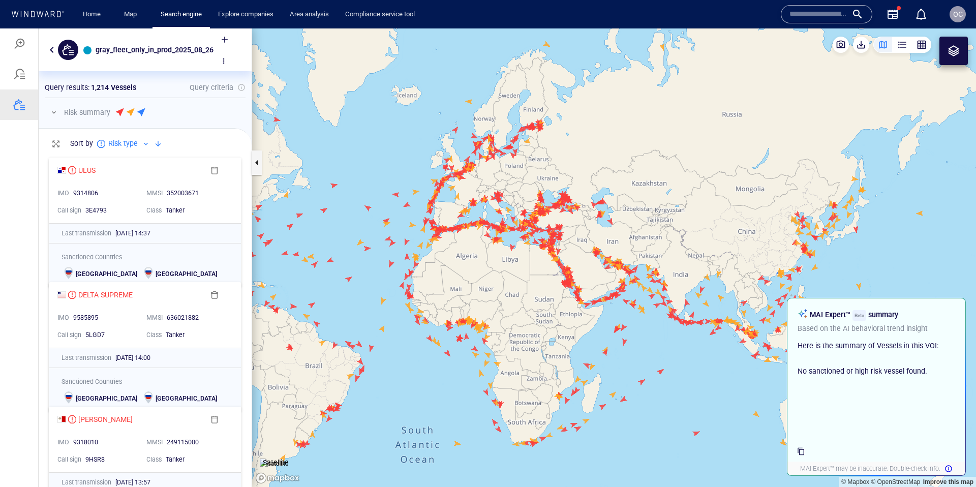
drag, startPoint x: 503, startPoint y: 186, endPoint x: 491, endPoint y: 218, distance: 33.6
click at [492, 218] on canvas "Map" at bounding box center [614, 257] width 724 height 458
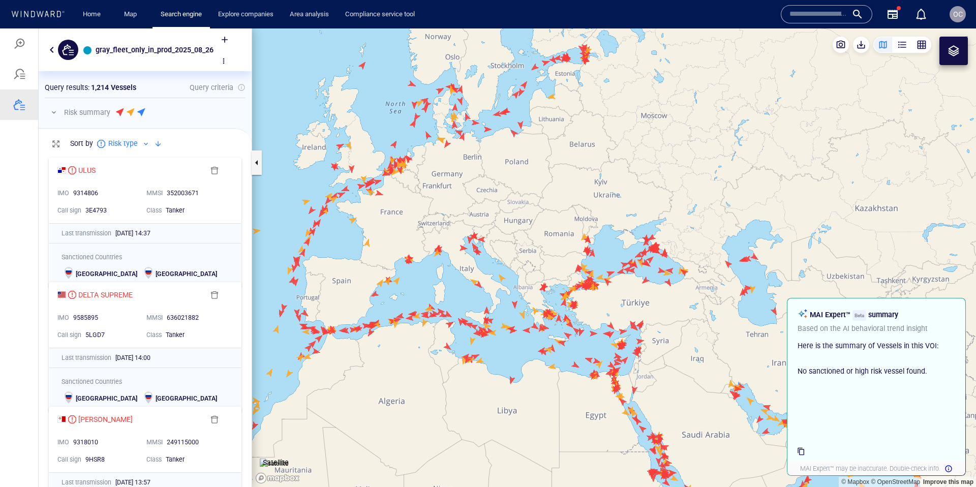
drag, startPoint x: 581, startPoint y: 277, endPoint x: 584, endPoint y: 292, distance: 15.5
click at [584, 292] on canvas "Map" at bounding box center [614, 257] width 724 height 458
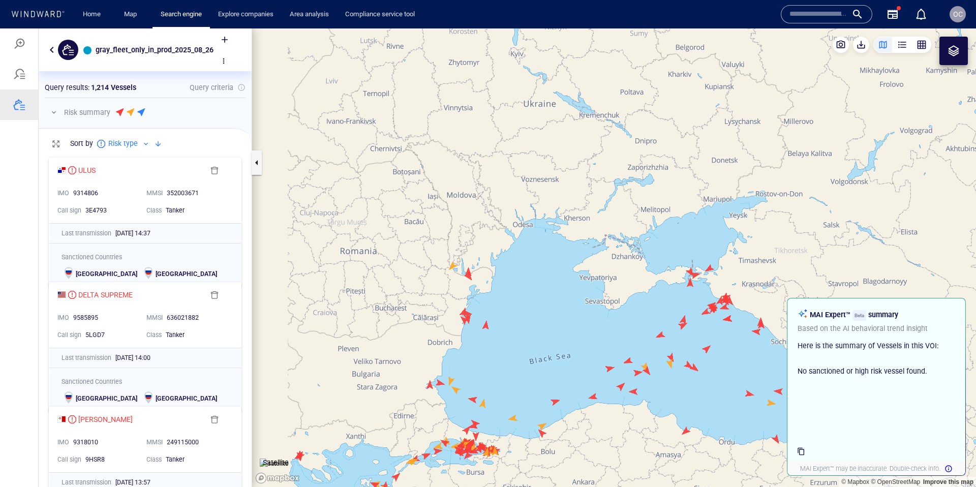
drag, startPoint x: 373, startPoint y: 218, endPoint x: 595, endPoint y: 293, distance: 233.8
click at [644, 319] on canvas "Map" at bounding box center [614, 257] width 724 height 458
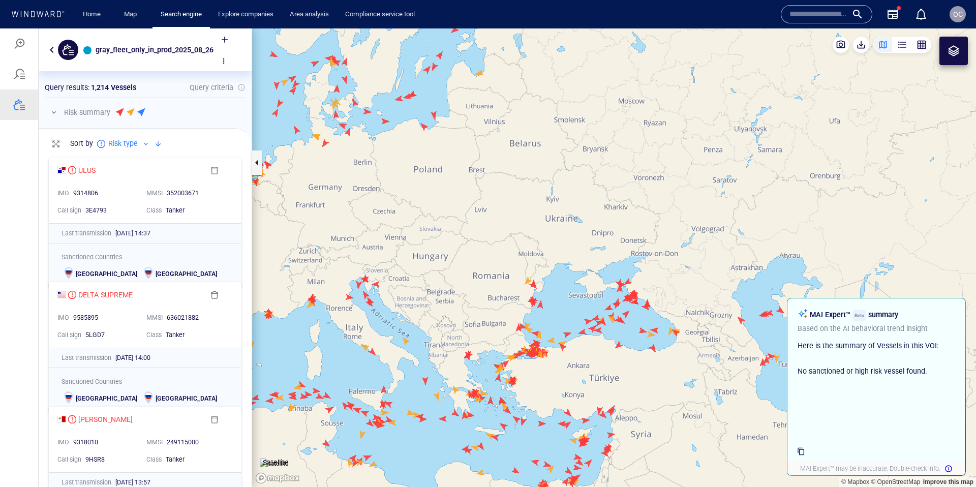
drag, startPoint x: 474, startPoint y: 235, endPoint x: 570, endPoint y: 274, distance: 103.7
click at [586, 311] on canvas "Map" at bounding box center [614, 257] width 724 height 458
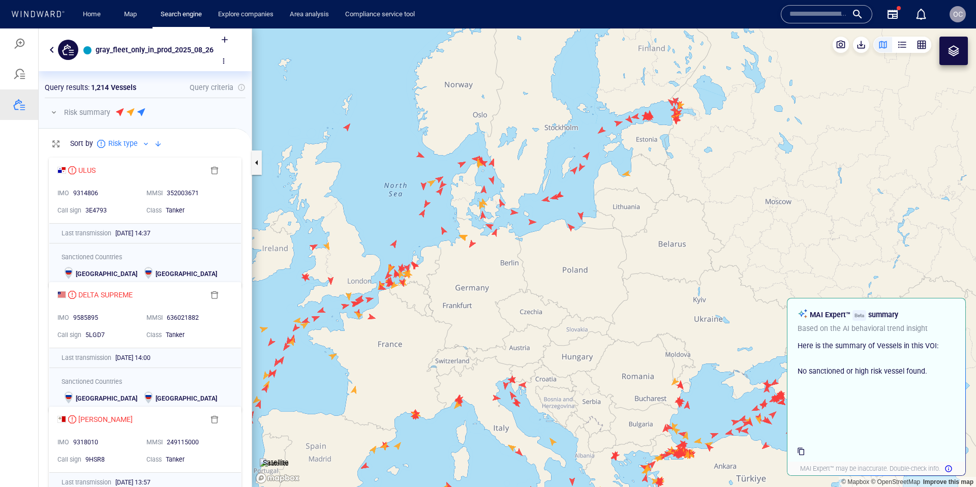
drag, startPoint x: 573, startPoint y: 237, endPoint x: 556, endPoint y: 286, distance: 51.1
click at [531, 310] on canvas "Map" at bounding box center [614, 257] width 724 height 458
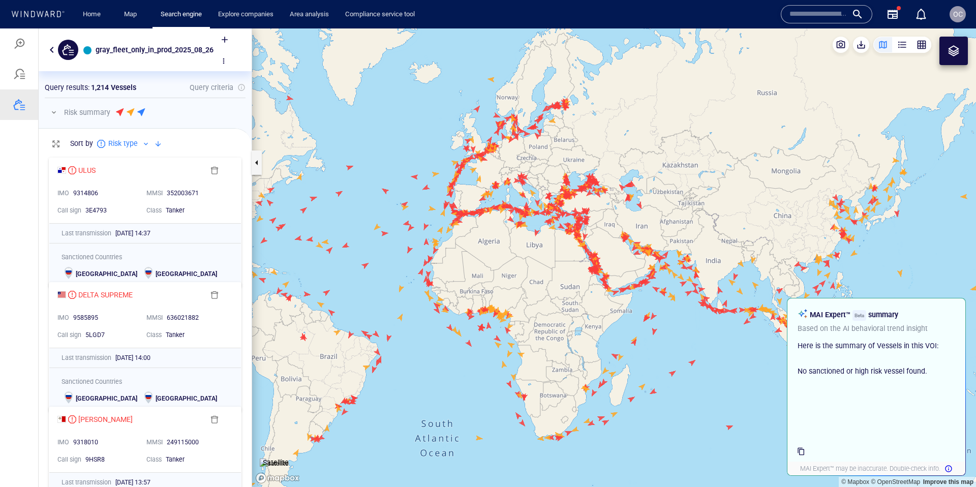
drag, startPoint x: 629, startPoint y: 380, endPoint x: 518, endPoint y: 251, distance: 170.1
click at [518, 251] on canvas "Map" at bounding box center [614, 257] width 724 height 458
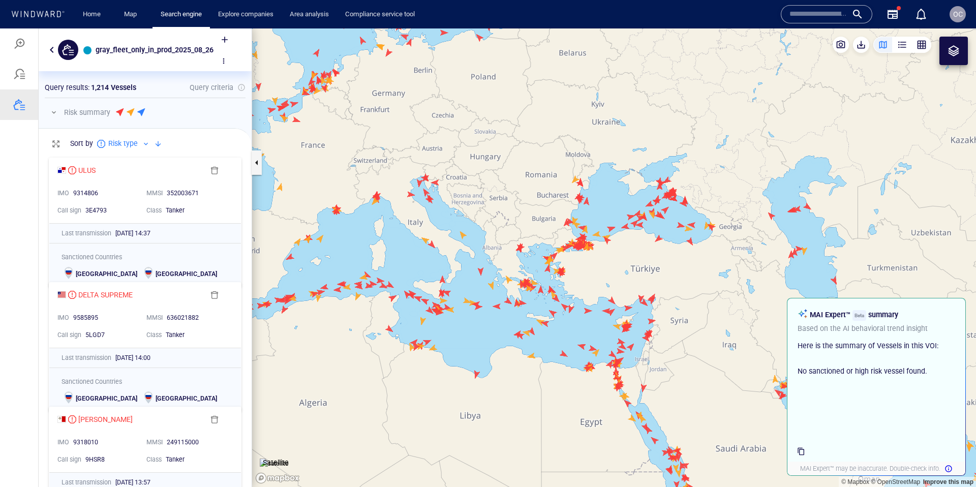
drag, startPoint x: 620, startPoint y: 246, endPoint x: 563, endPoint y: 276, distance: 64.1
click at [594, 291] on canvas "Map" at bounding box center [614, 257] width 724 height 458
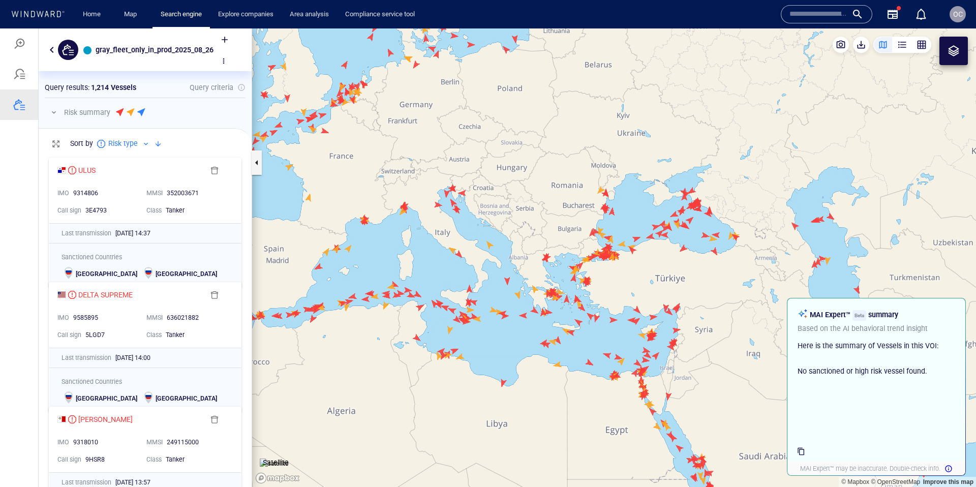
drag, startPoint x: 638, startPoint y: 268, endPoint x: 607, endPoint y: 310, distance: 51.5
click at [608, 310] on canvas "Map" at bounding box center [614, 257] width 724 height 458
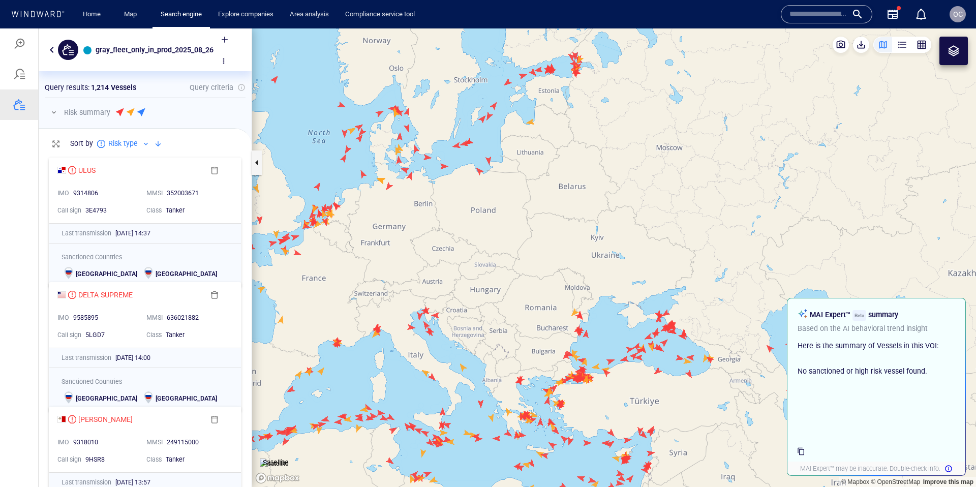
drag, startPoint x: 509, startPoint y: 217, endPoint x: 525, endPoint y: 275, distance: 60.2
click at [514, 275] on canvas "Map" at bounding box center [614, 257] width 724 height 458
click at [525, 275] on canvas "Map" at bounding box center [614, 257] width 724 height 458
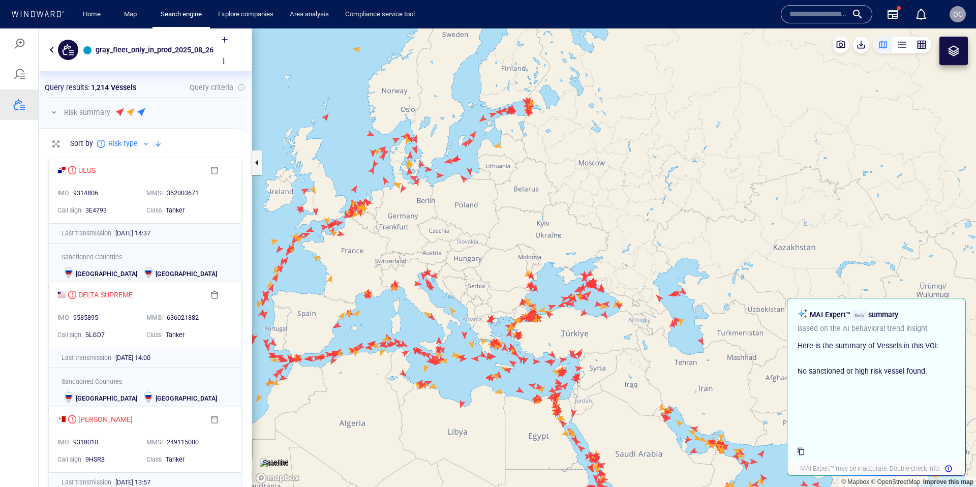
drag, startPoint x: 622, startPoint y: 353, endPoint x: 648, endPoint y: 336, distance: 31.3
click at [648, 336] on canvas "Map" at bounding box center [614, 257] width 724 height 458
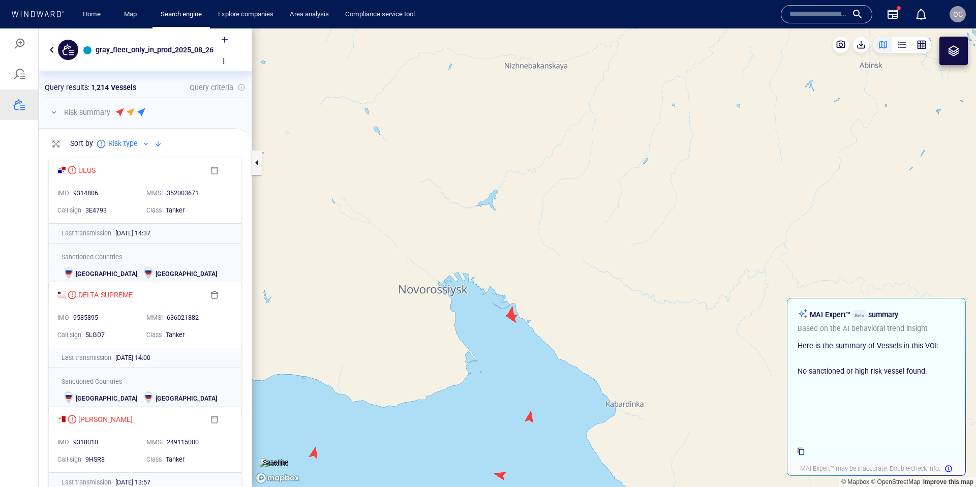
drag, startPoint x: 523, startPoint y: 323, endPoint x: 545, endPoint y: 291, distance: 39.2
click at [546, 291] on canvas "Map" at bounding box center [614, 257] width 724 height 458
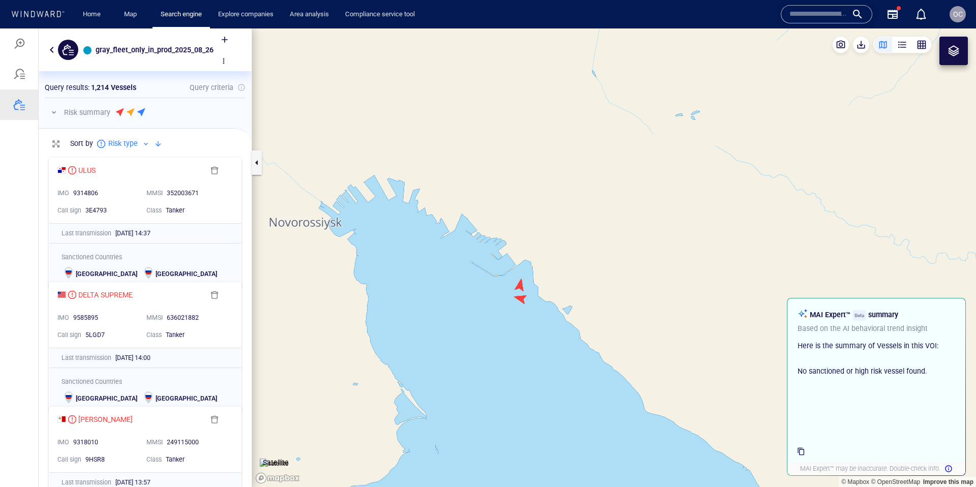
click at [522, 285] on canvas "Map" at bounding box center [614, 257] width 724 height 458
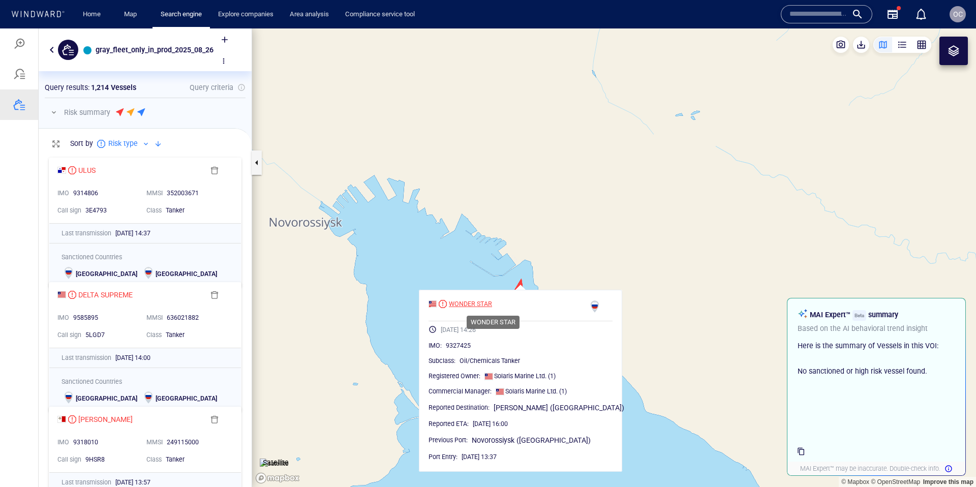
click at [482, 302] on div "WONDER STAR" at bounding box center [470, 303] width 43 height 9
drag, startPoint x: 451, startPoint y: 284, endPoint x: 491, endPoint y: 280, distance: 40.4
click at [451, 284] on canvas "Map" at bounding box center [614, 257] width 724 height 458
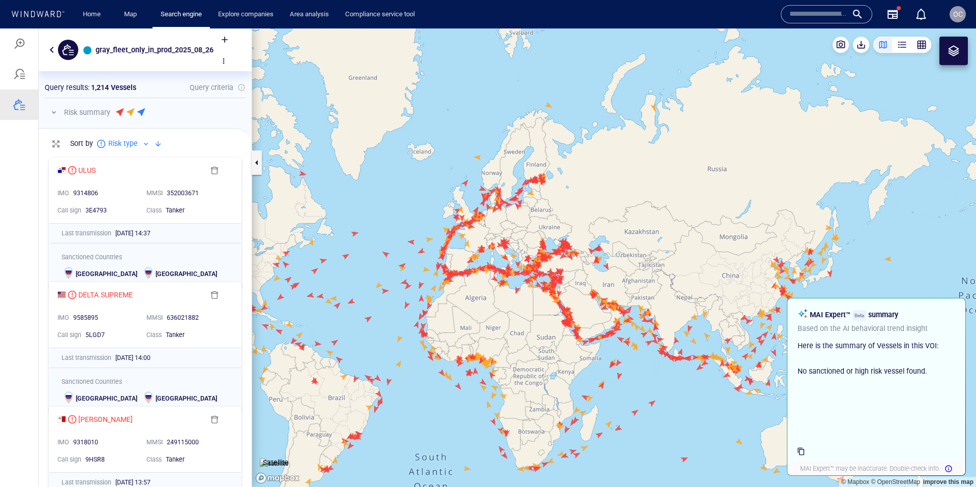
drag, startPoint x: 476, startPoint y: 320, endPoint x: 474, endPoint y: 282, distance: 38.2
click at [491, 287] on canvas "Map" at bounding box center [614, 257] width 724 height 458
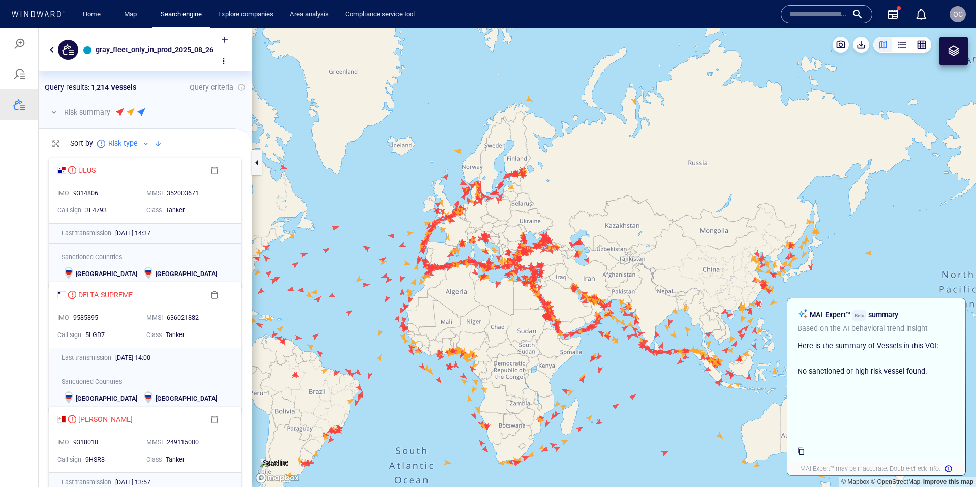
click at [54, 113] on button "button" at bounding box center [54, 112] width 12 height 12
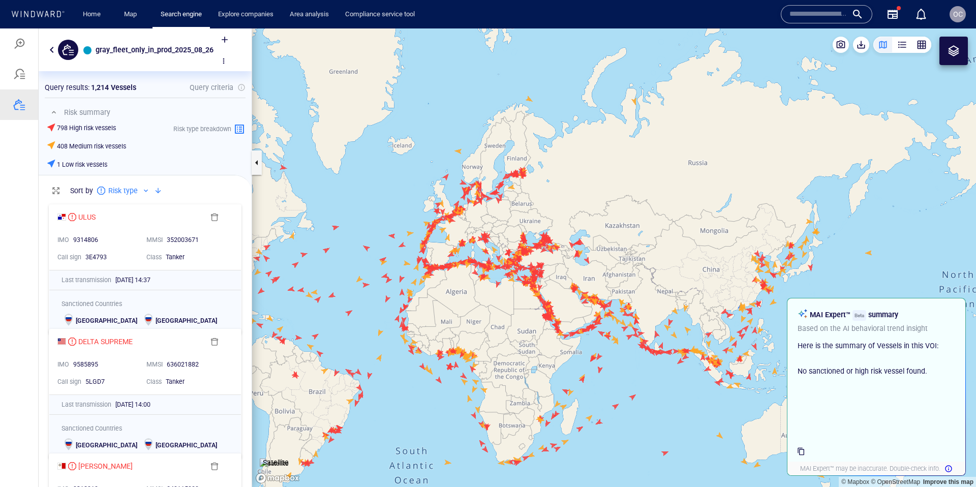
scroll to position [288, 213]
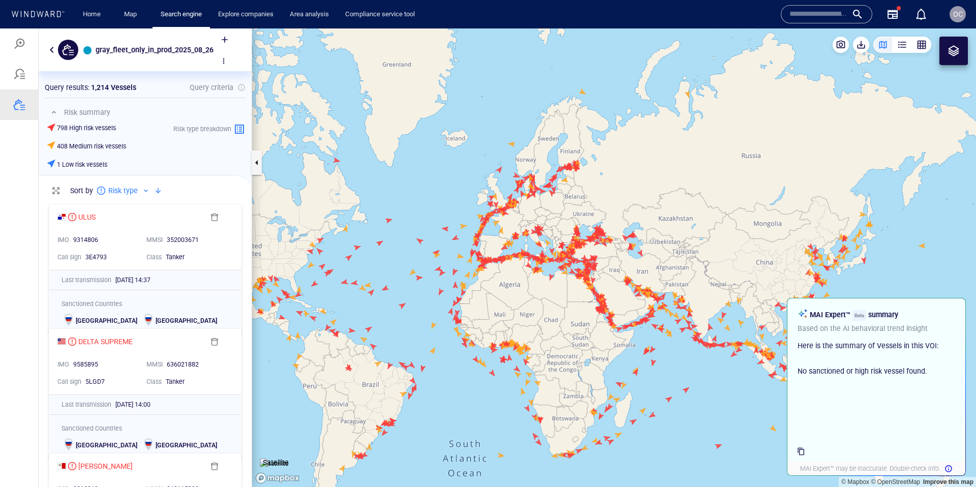
drag, startPoint x: 517, startPoint y: 333, endPoint x: 568, endPoint y: 309, distance: 55.9
click at [568, 310] on canvas "Map" at bounding box center [614, 257] width 724 height 458
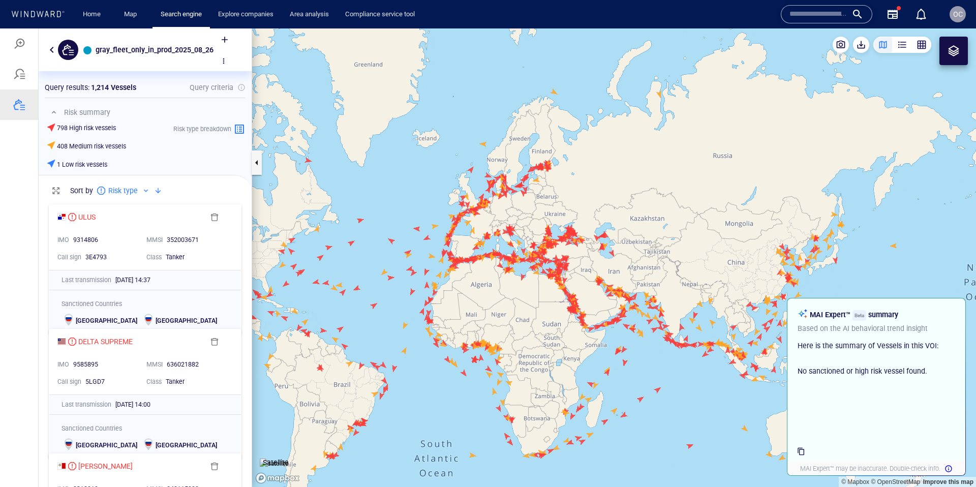
drag, startPoint x: 542, startPoint y: 311, endPoint x: 519, endPoint y: 327, distance: 28.4
click at [522, 327] on canvas "Map" at bounding box center [614, 257] width 724 height 458
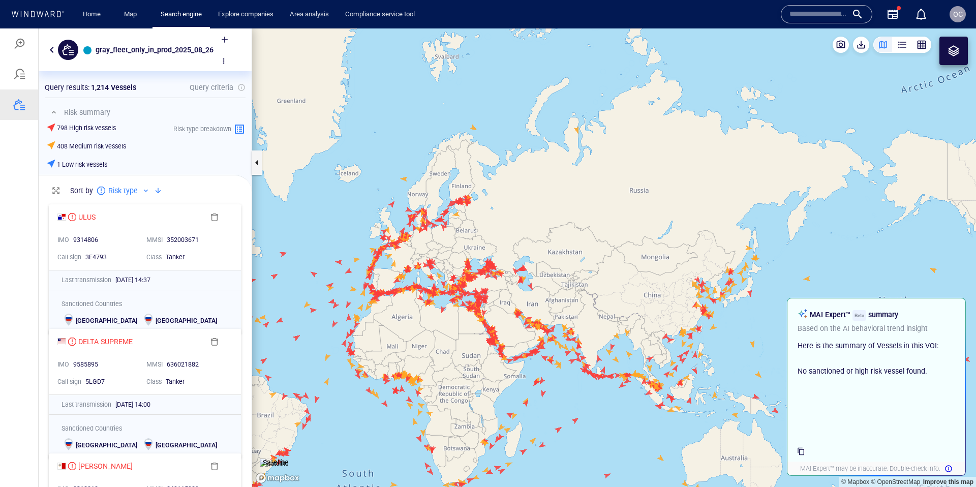
drag, startPoint x: 490, startPoint y: 305, endPoint x: 603, endPoint y: 303, distance: 113.4
click at [603, 303] on canvas "Map" at bounding box center [614, 257] width 724 height 458
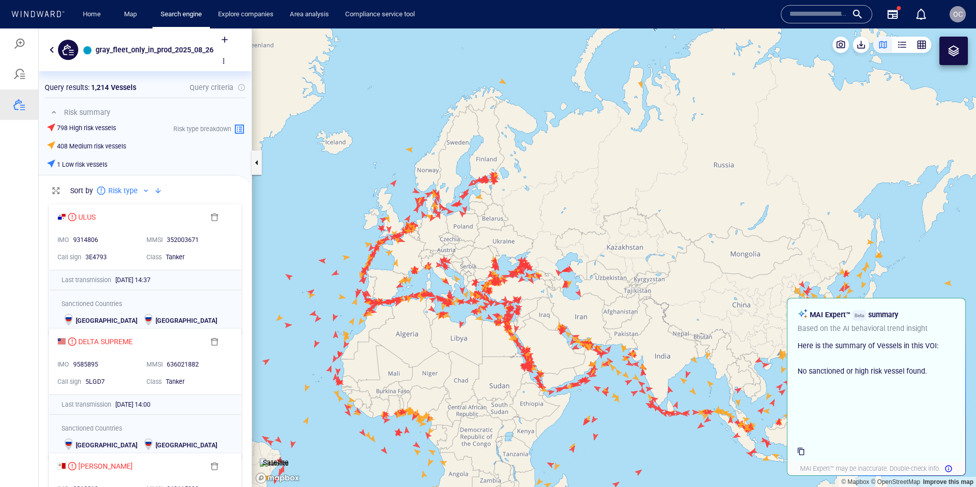
drag, startPoint x: 404, startPoint y: 301, endPoint x: 416, endPoint y: 311, distance: 15.2
click at [411, 311] on canvas "Map" at bounding box center [614, 257] width 724 height 458
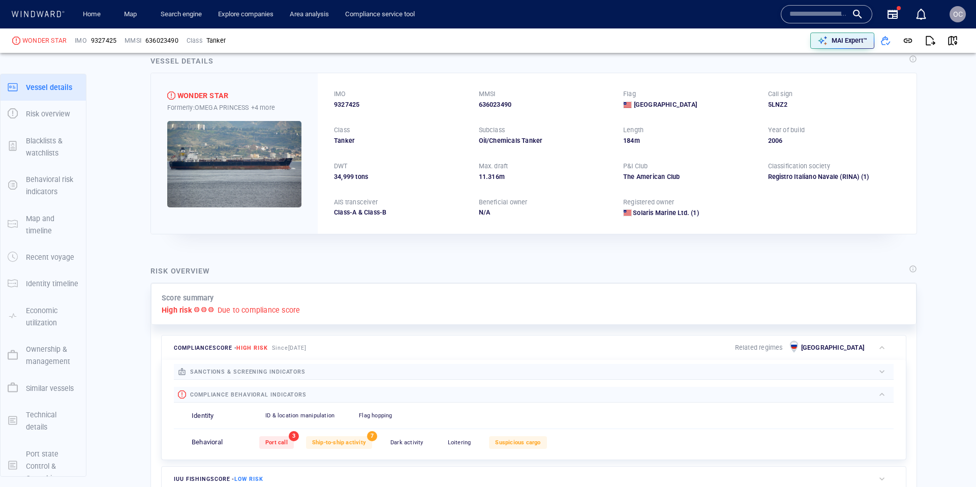
scroll to position [20, 0]
